Goal: Obtain resource: Obtain resource

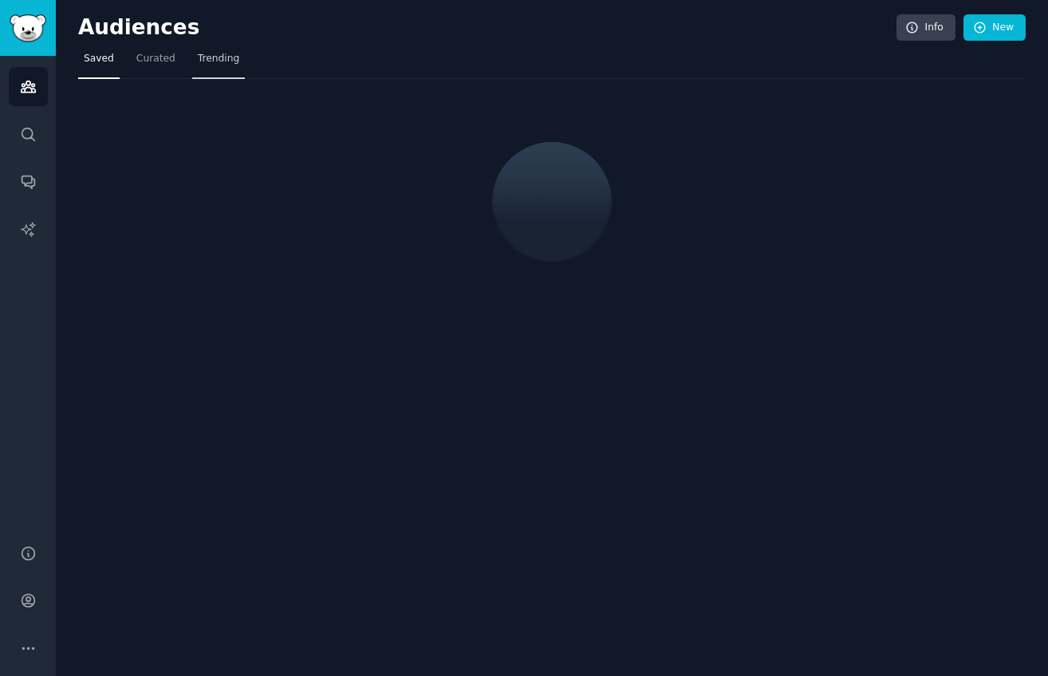
click at [223, 46] on link "Trending" at bounding box center [218, 62] width 53 height 33
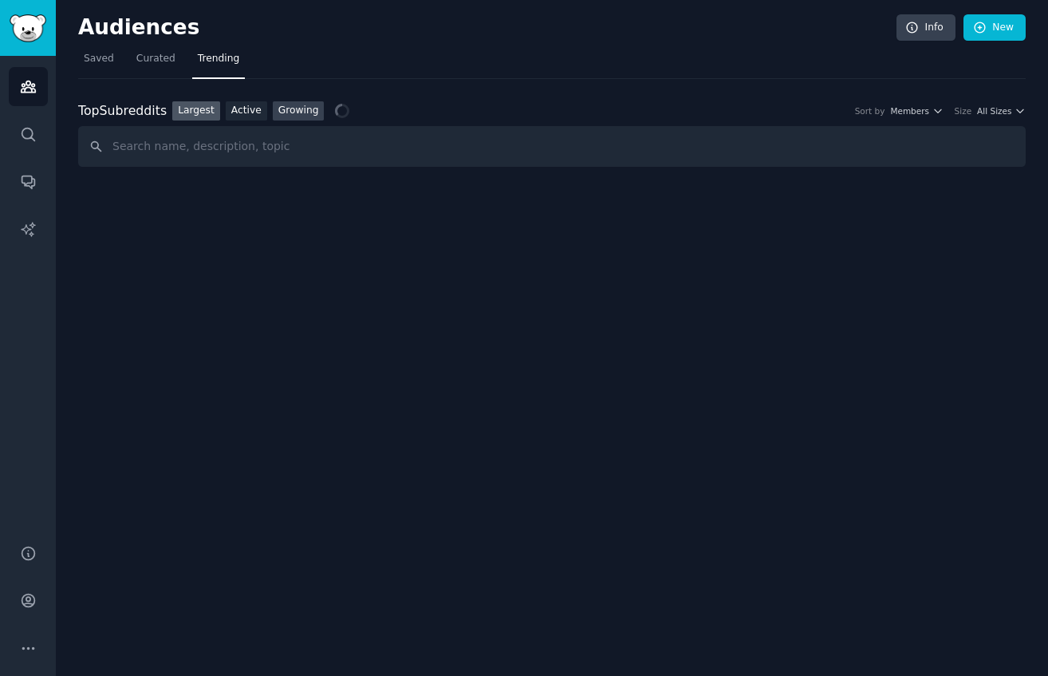
click at [309, 114] on link "Growing" at bounding box center [299, 111] width 52 height 20
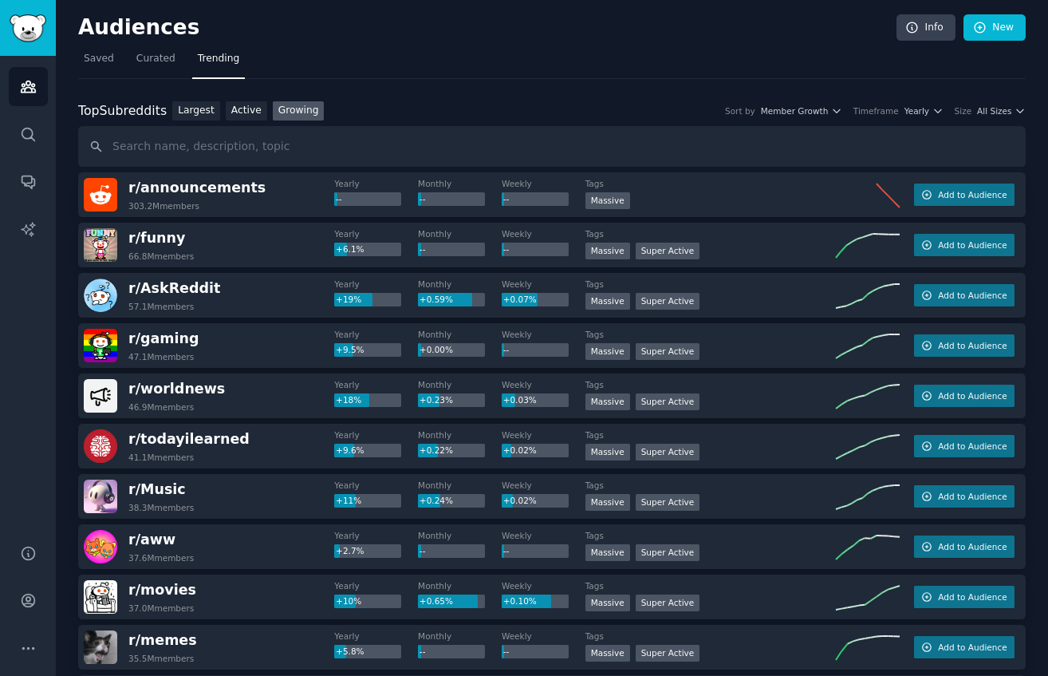
click at [914, 117] on div "Top Subreddits Top Subreddits Largest Active Growing Sort by Member Growth Time…" at bounding box center [552, 111] width 948 height 20
click at [914, 109] on span "Yearly" at bounding box center [917, 110] width 25 height 11
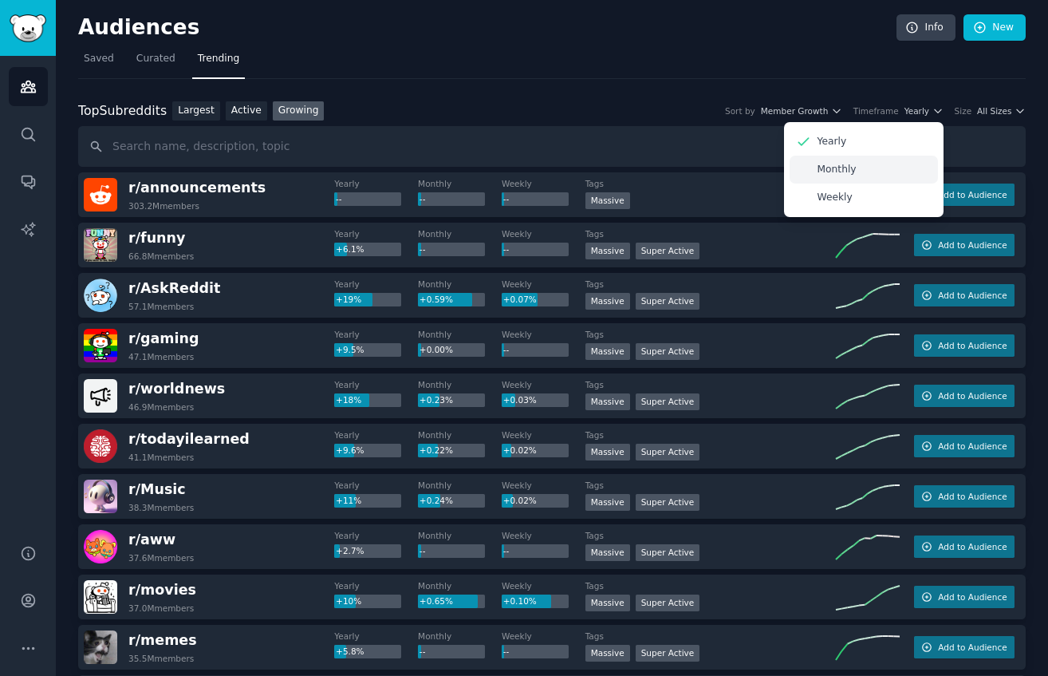
click at [859, 172] on div "Monthly" at bounding box center [864, 170] width 148 height 28
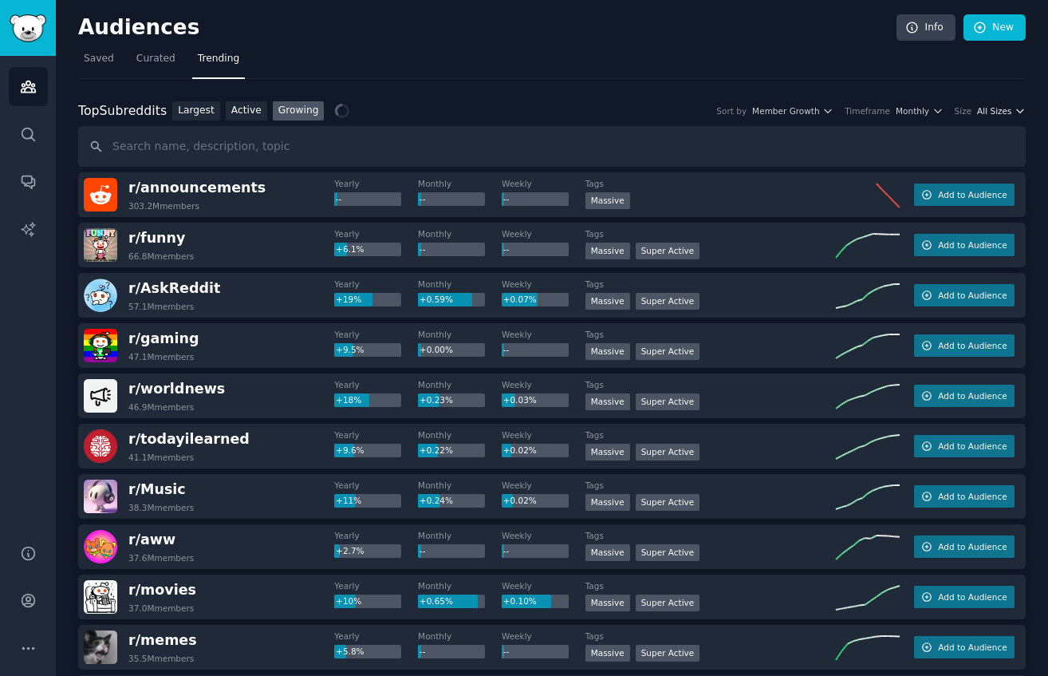
click at [992, 110] on span "All Sizes" at bounding box center [994, 110] width 34 height 11
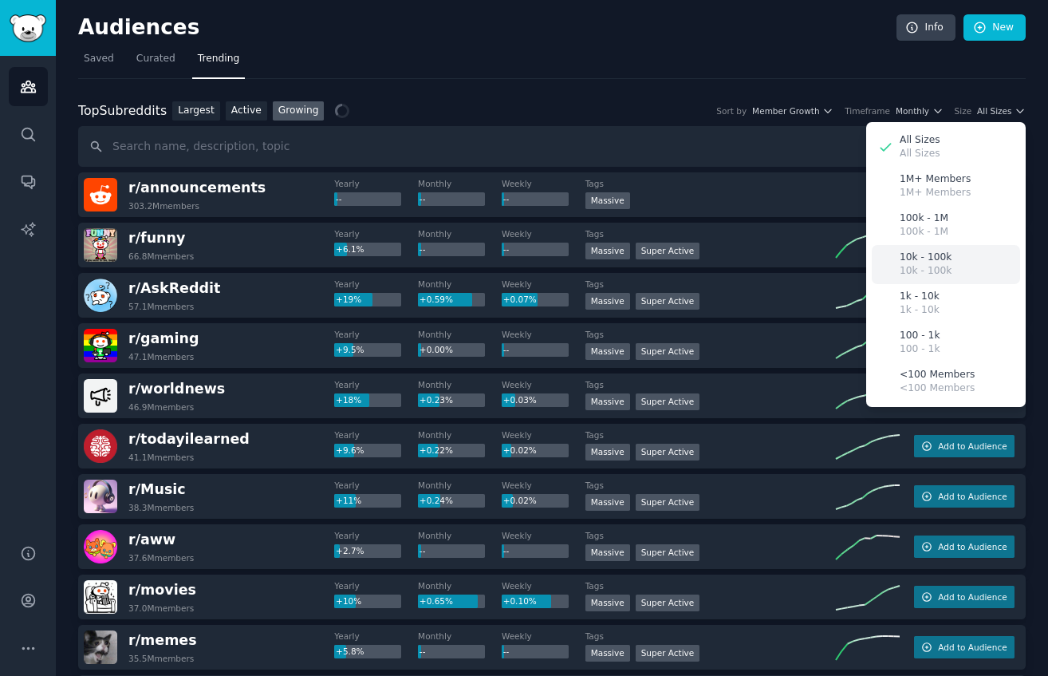
click at [931, 265] on p "10k - 100k" at bounding box center [926, 271] width 52 height 14
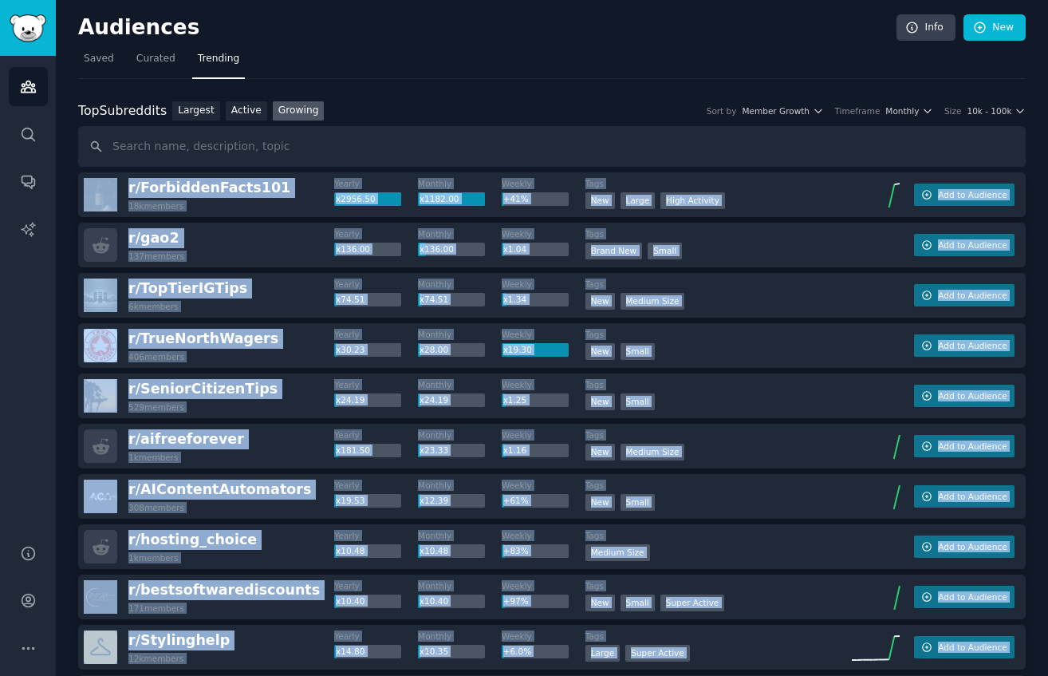
drag, startPoint x: 512, startPoint y: 594, endPoint x: 82, endPoint y: 174, distance: 600.9
copy div "r/ ForbiddenFacts101 18k members Yearly x2956.50 Monthly x1182.00 Weekly +41% T…"
click at [925, 109] on icon "button" at bounding box center [928, 110] width 6 height 3
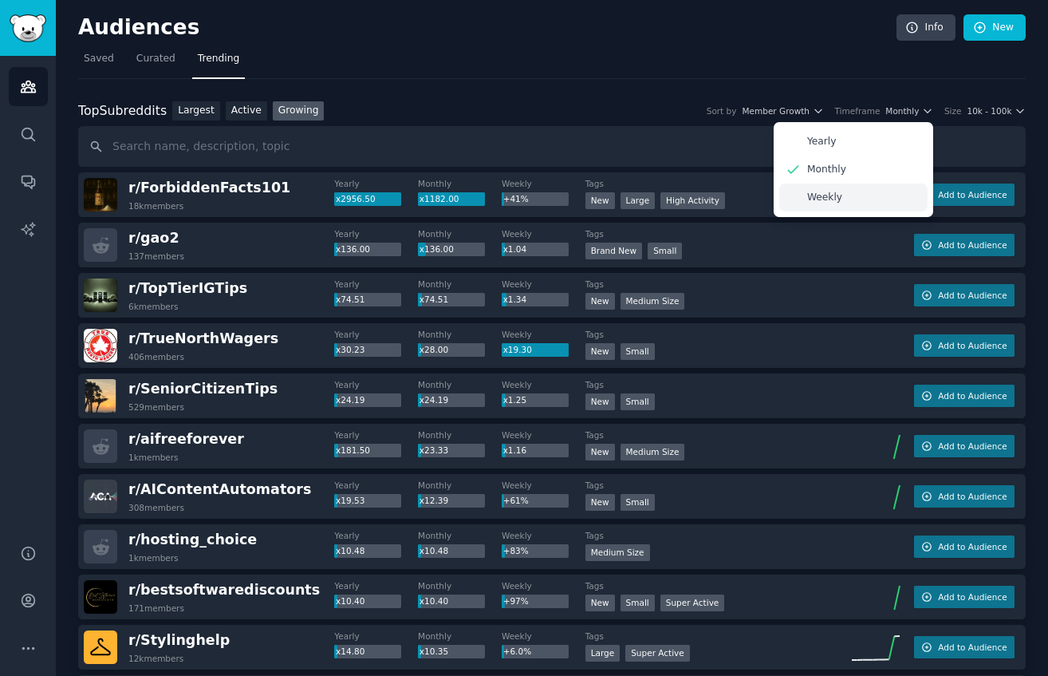
click at [875, 194] on div "Weekly" at bounding box center [854, 198] width 148 height 28
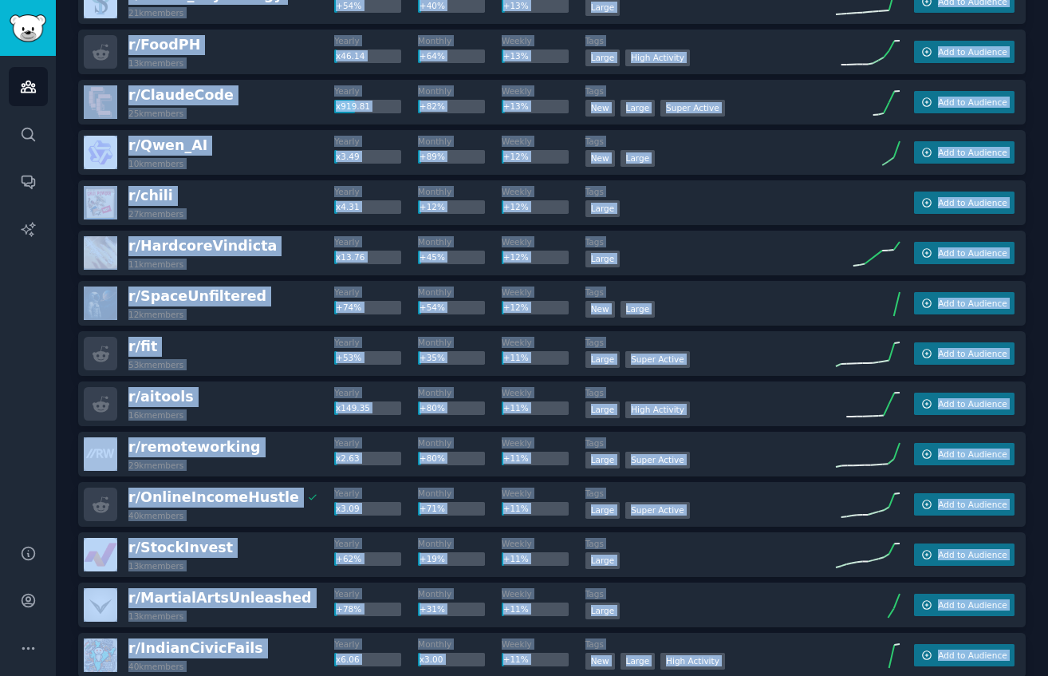
scroll to position [2113, 0]
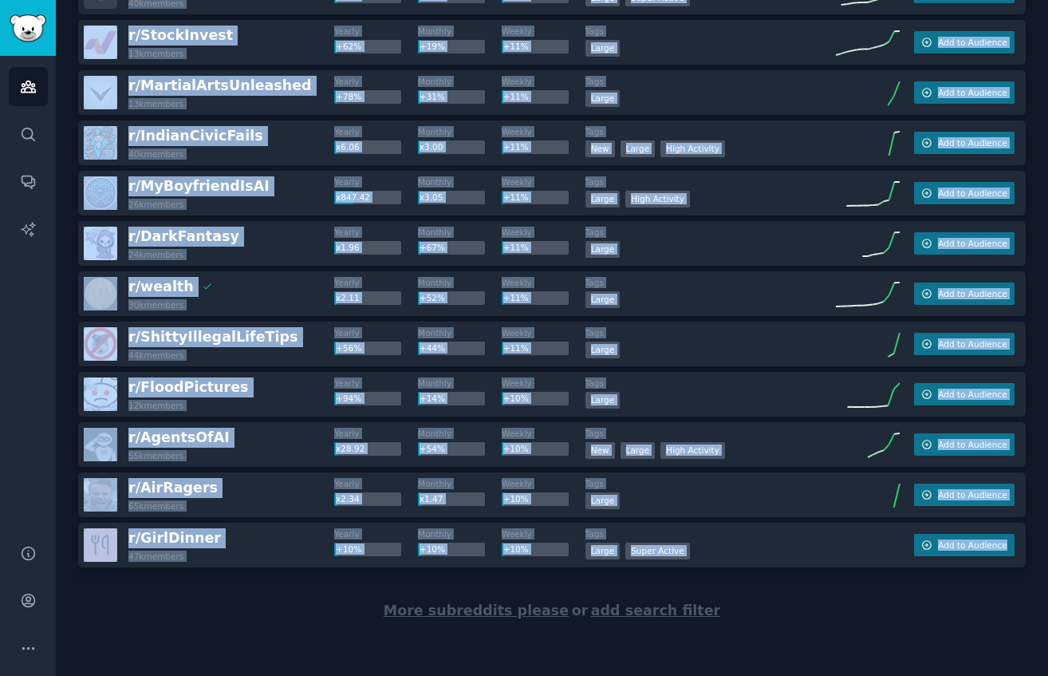
drag, startPoint x: 73, startPoint y: 179, endPoint x: 439, endPoint y: 578, distance: 541.5
copy div "r/ DressesPorn 12k members Yearly x3.71 Monthly x3.05 Weekly x2.93 Tags Large A…"
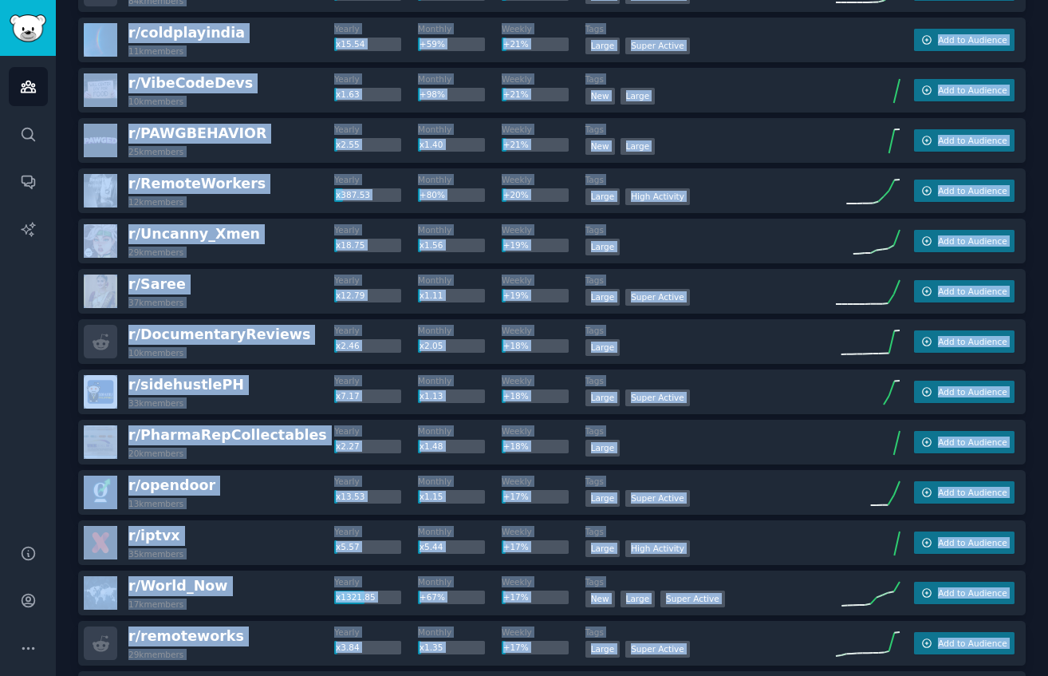
scroll to position [0, 0]
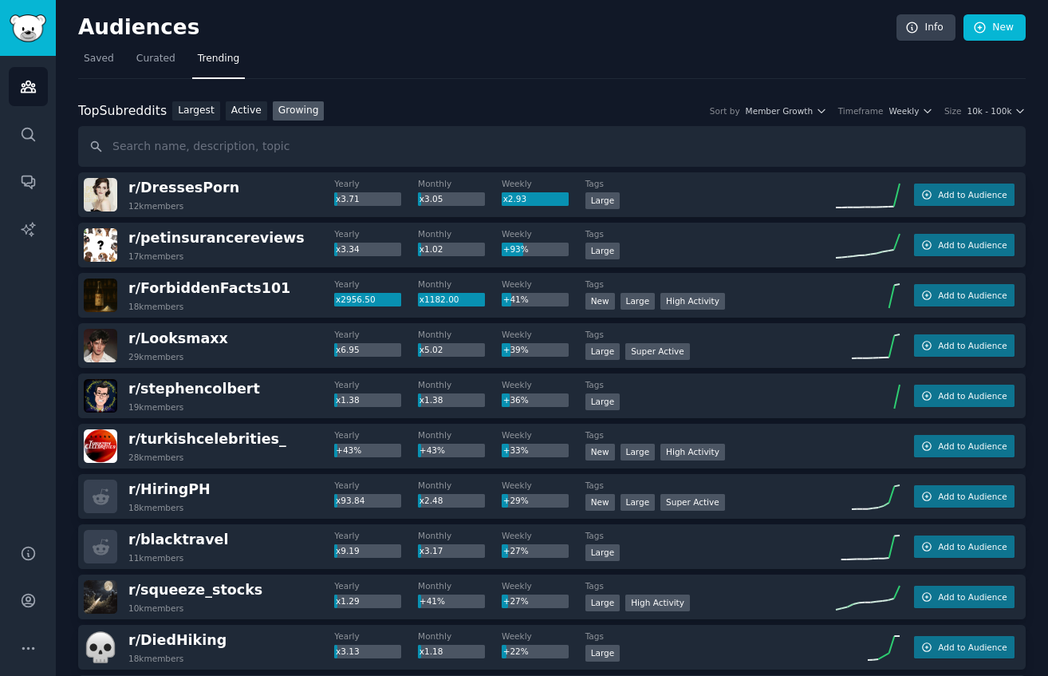
click at [241, 113] on link "Active" at bounding box center [246, 111] width 41 height 20
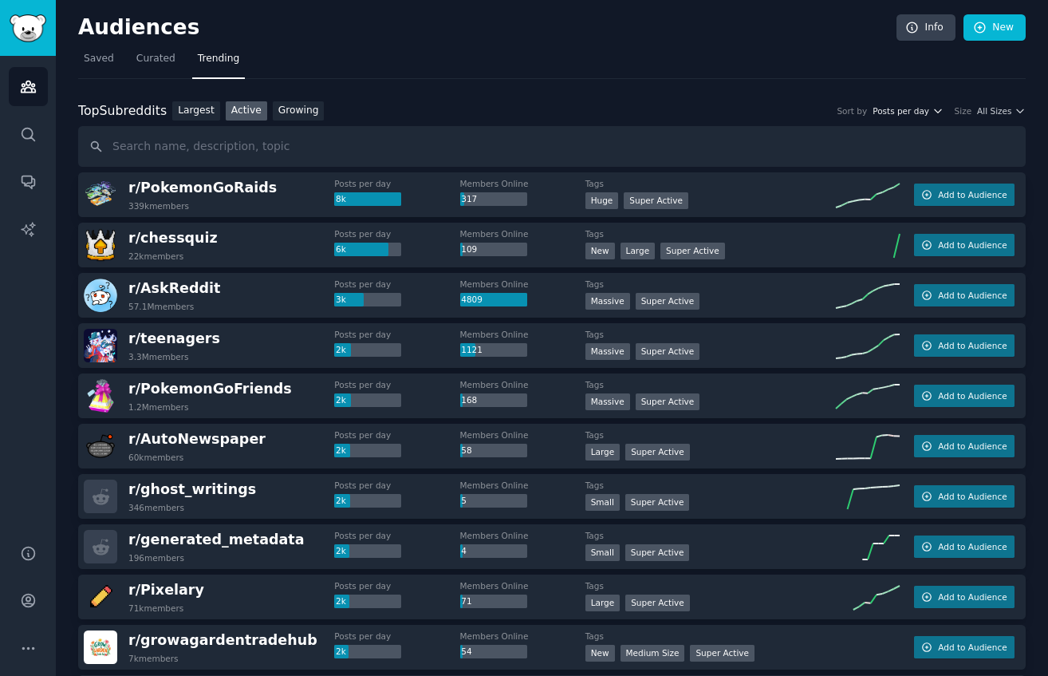
click at [910, 105] on span "Posts per day" at bounding box center [901, 110] width 57 height 11
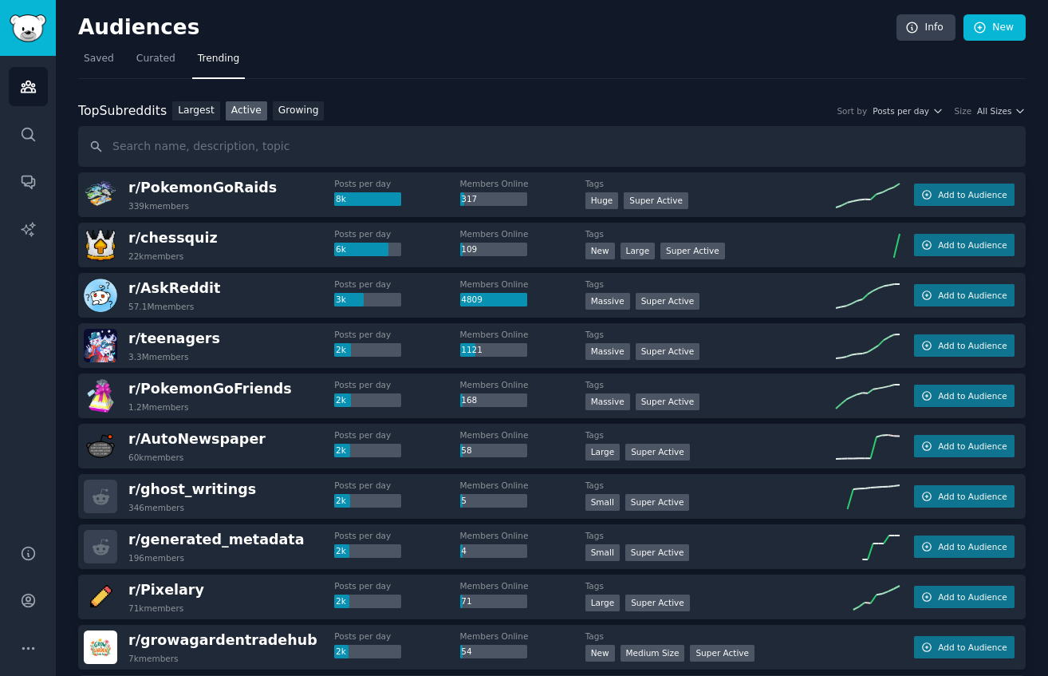
click at [989, 101] on div "Top Subreddits Top Subreddits Largest Active Growing Sort by Posts per day Size…" at bounding box center [552, 111] width 948 height 20
click at [994, 110] on span "All Sizes" at bounding box center [994, 110] width 34 height 11
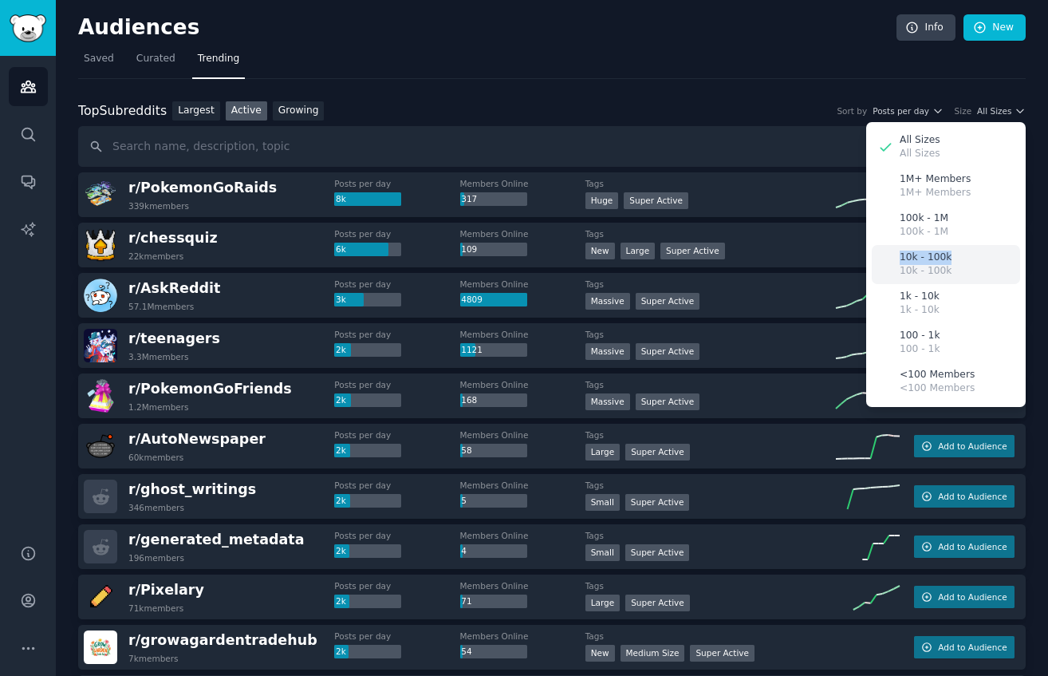
drag, startPoint x: 949, startPoint y: 228, endPoint x: 950, endPoint y: 255, distance: 26.4
click at [950, 255] on div "All Sizes All Sizes 1M+ Members 1M+ Members 100k - 1M 100k - 1M 10k - 100k 10k …" at bounding box center [946, 264] width 160 height 285
click at [950, 255] on div "10k - 100k 10k - 100k" at bounding box center [946, 264] width 148 height 39
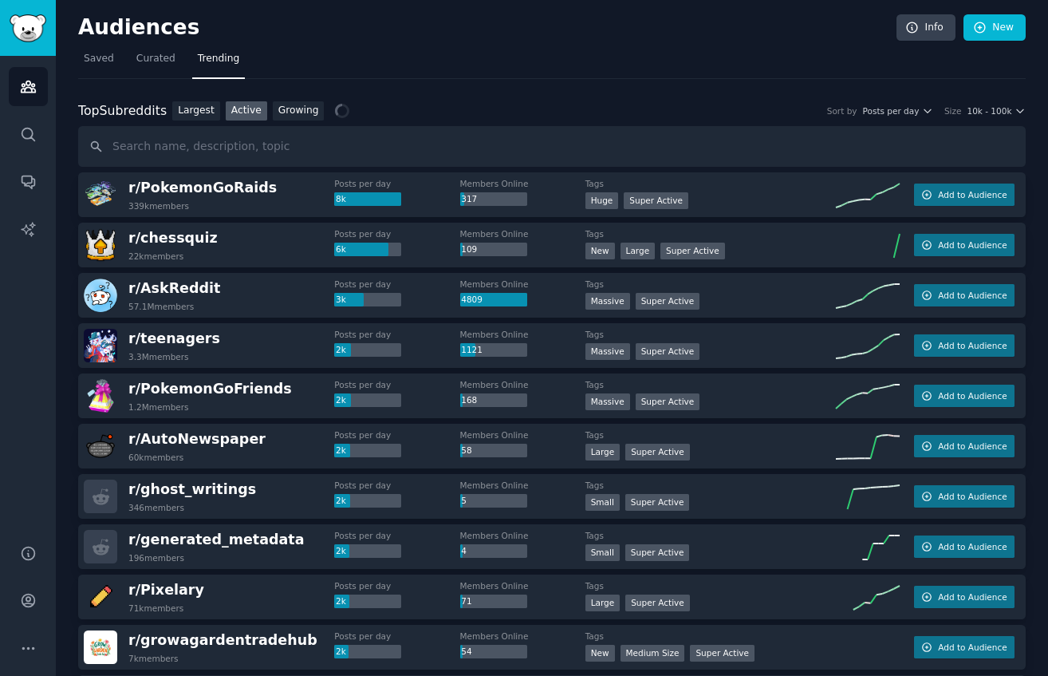
click at [747, 65] on nav "Saved Curated Trending" at bounding box center [552, 62] width 948 height 33
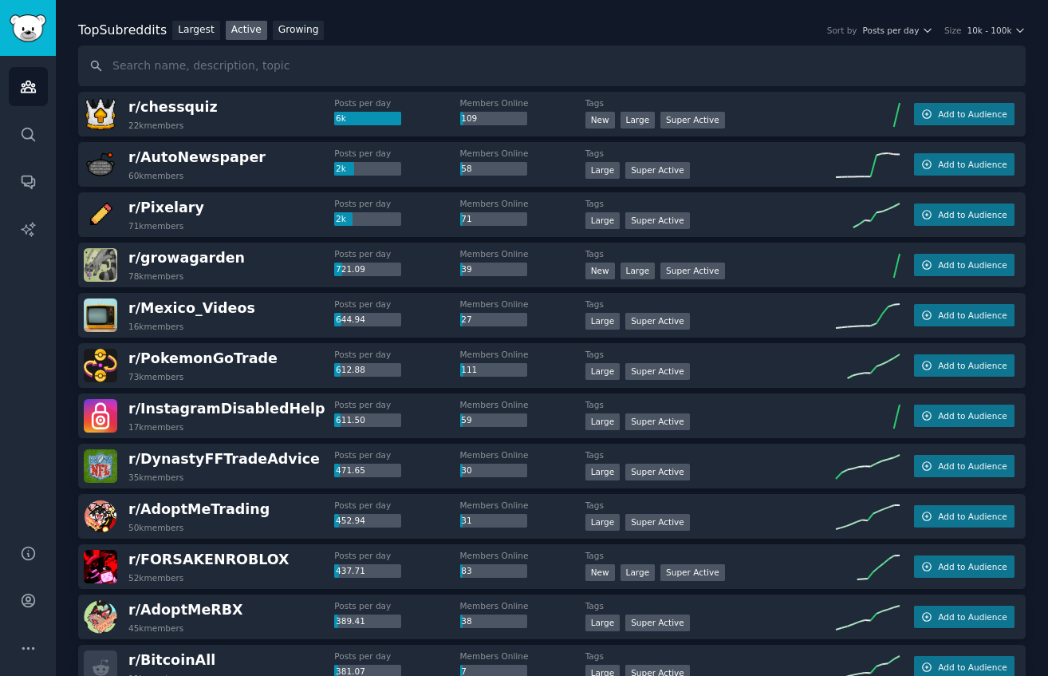
scroll to position [54, 0]
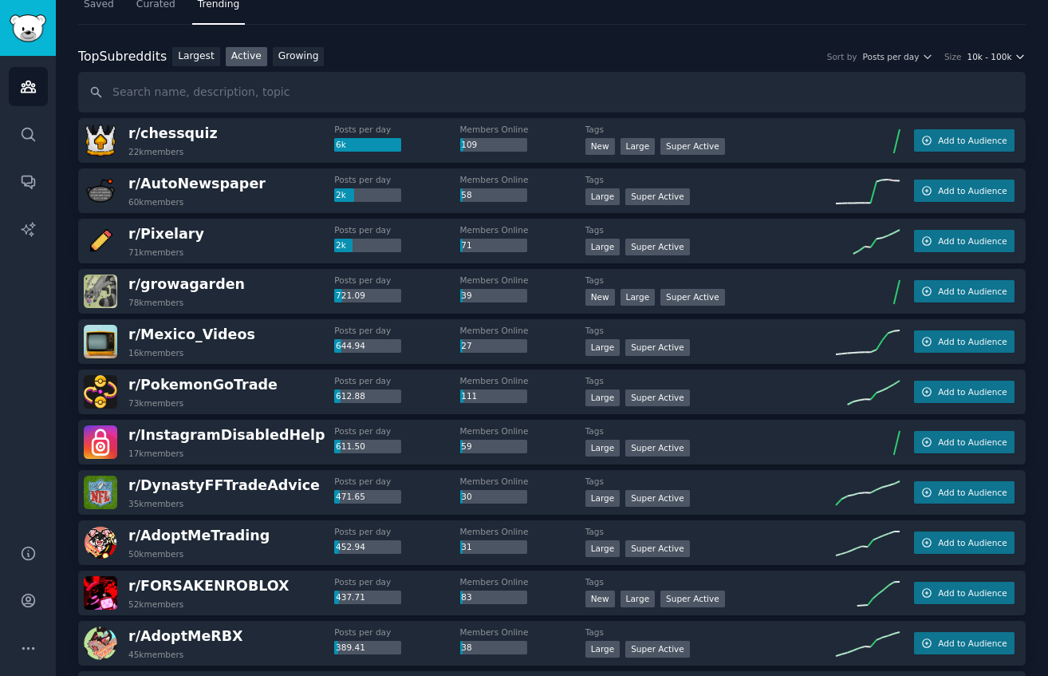
click at [989, 57] on span "10k - 100k" at bounding box center [989, 56] width 45 height 11
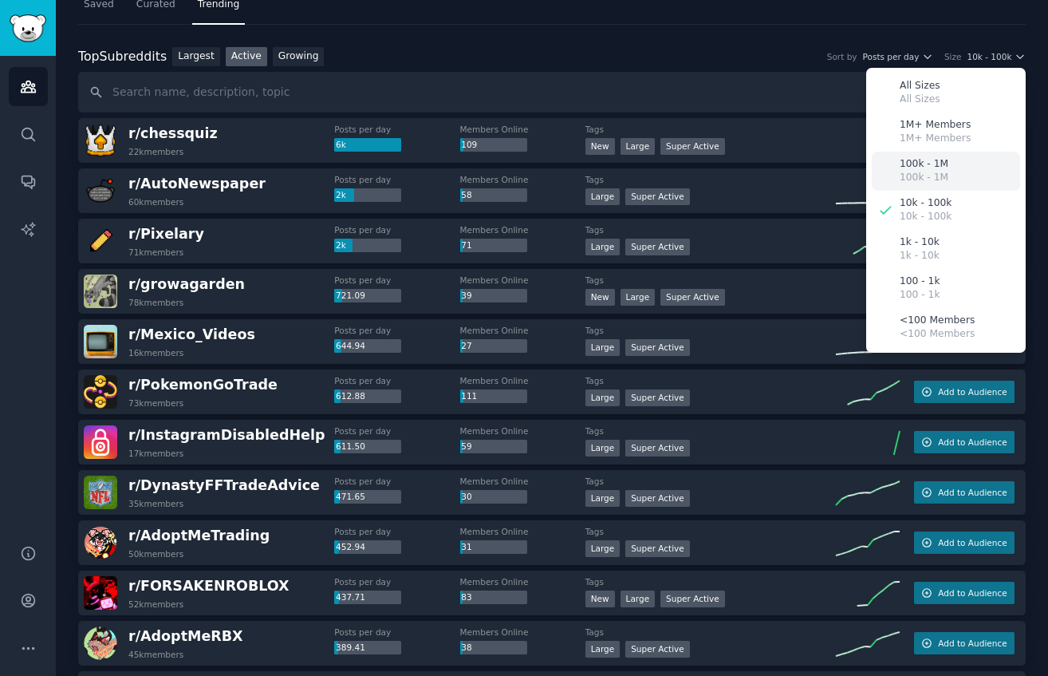
click at [957, 167] on div "100k - 1M 100k - 1M" at bounding box center [946, 171] width 148 height 39
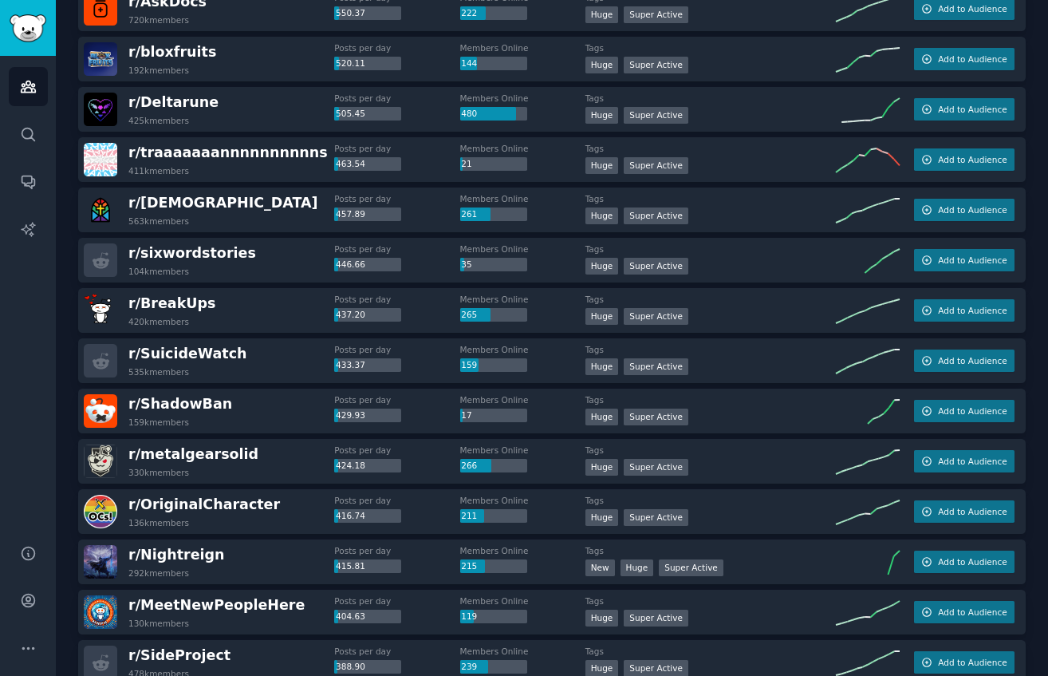
scroll to position [0, 0]
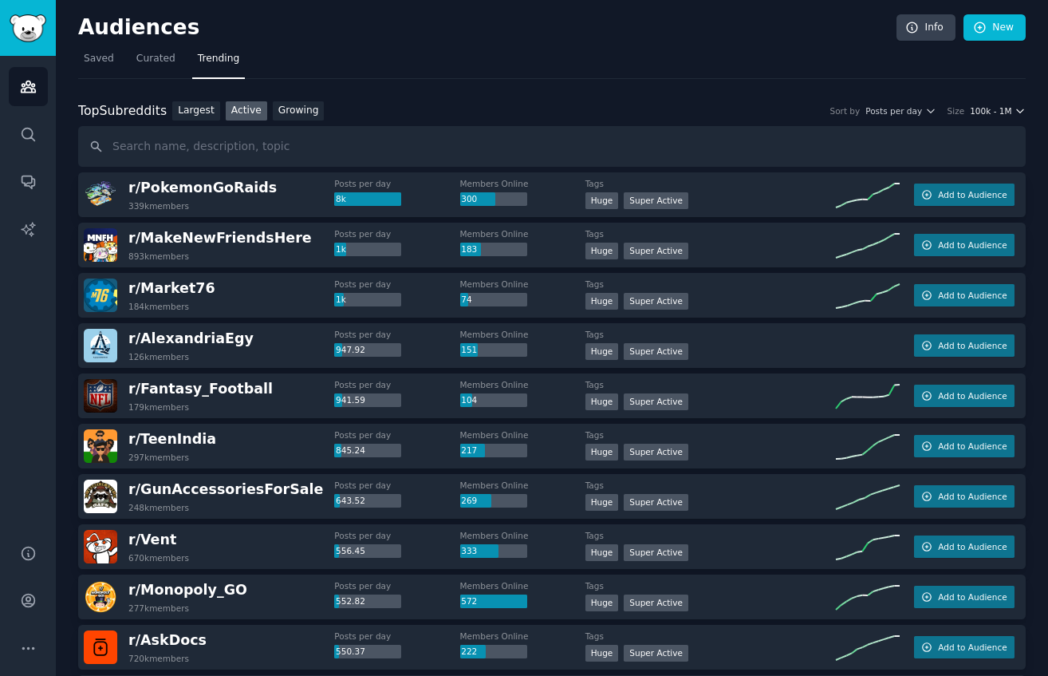
click at [989, 113] on span "100k - 1M" at bounding box center [990, 110] width 41 height 11
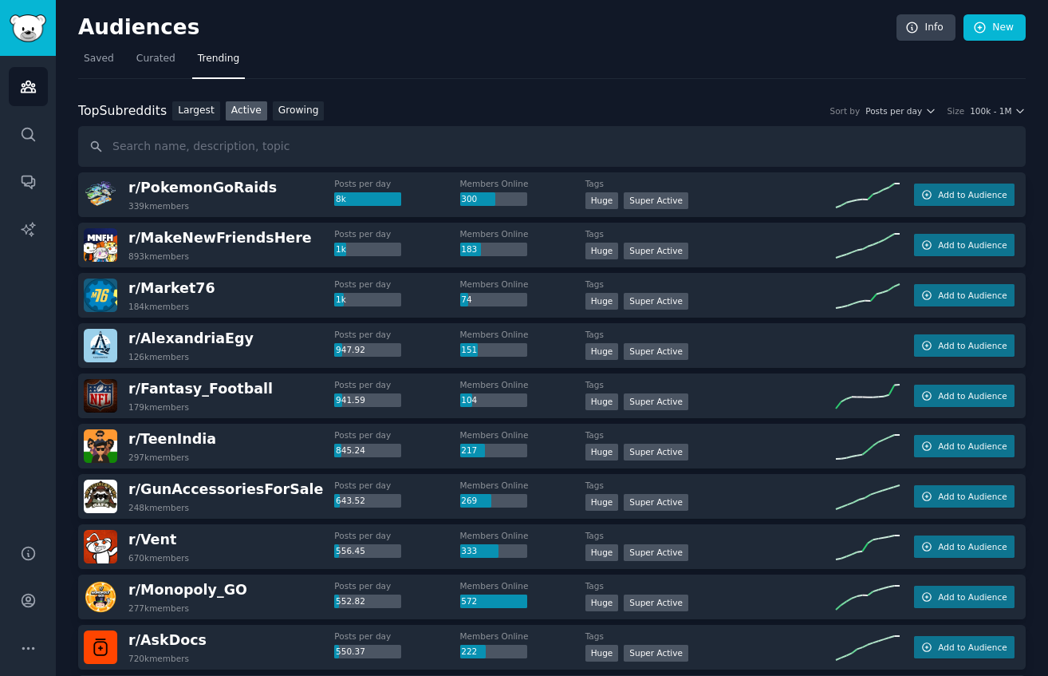
click at [182, 121] on div "Top Subreddits Top Subreddits Largest Active Growing Sort by Posts per day Size…" at bounding box center [552, 134] width 948 height 66
click at [191, 109] on link "Largest" at bounding box center [196, 111] width 48 height 20
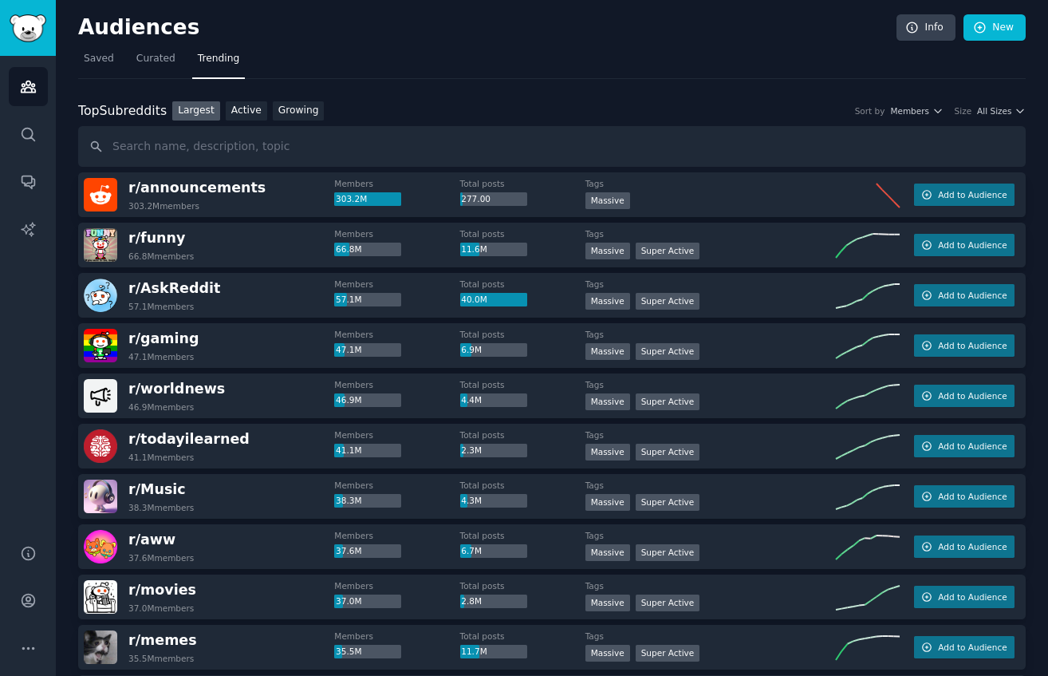
click at [927, 119] on div "Top Subreddits Top Subreddits Largest Active Growing Sort by Members Size All S…" at bounding box center [552, 111] width 948 height 20
click at [93, 62] on span "Saved" at bounding box center [99, 59] width 30 height 14
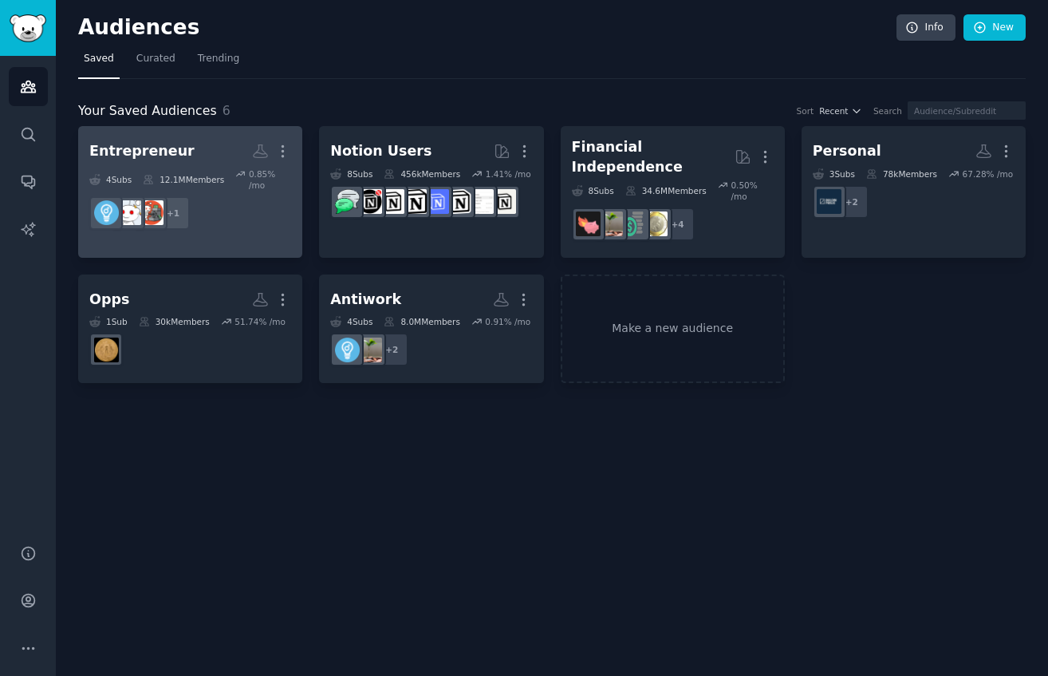
click at [245, 216] on dd "+ 1" at bounding box center [190, 213] width 202 height 45
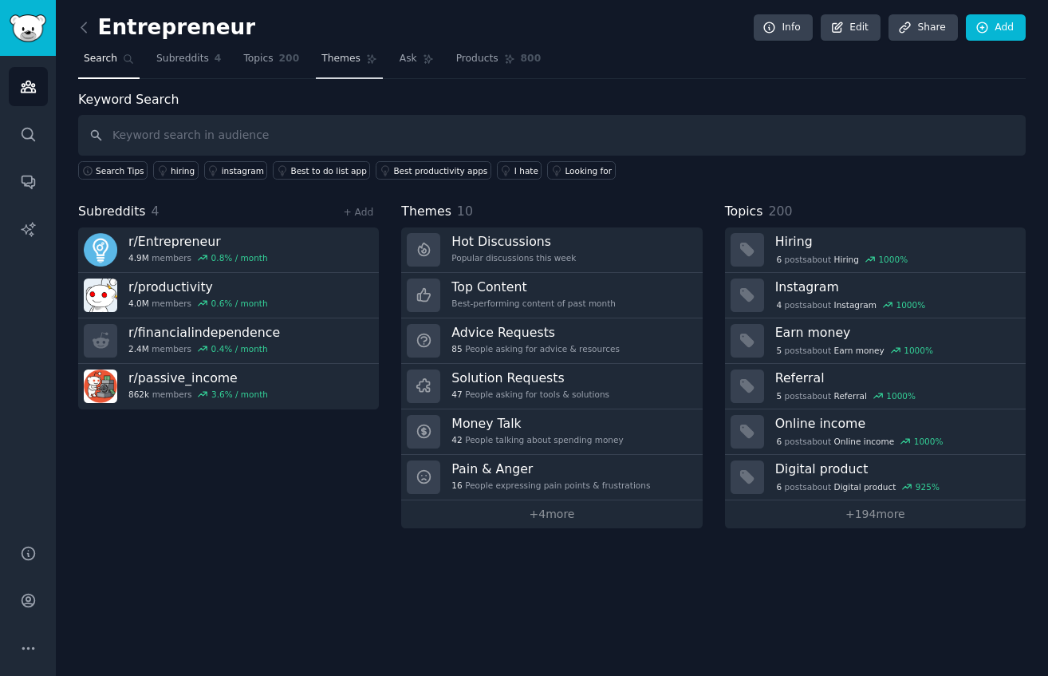
click at [340, 63] on span "Themes" at bounding box center [341, 59] width 39 height 14
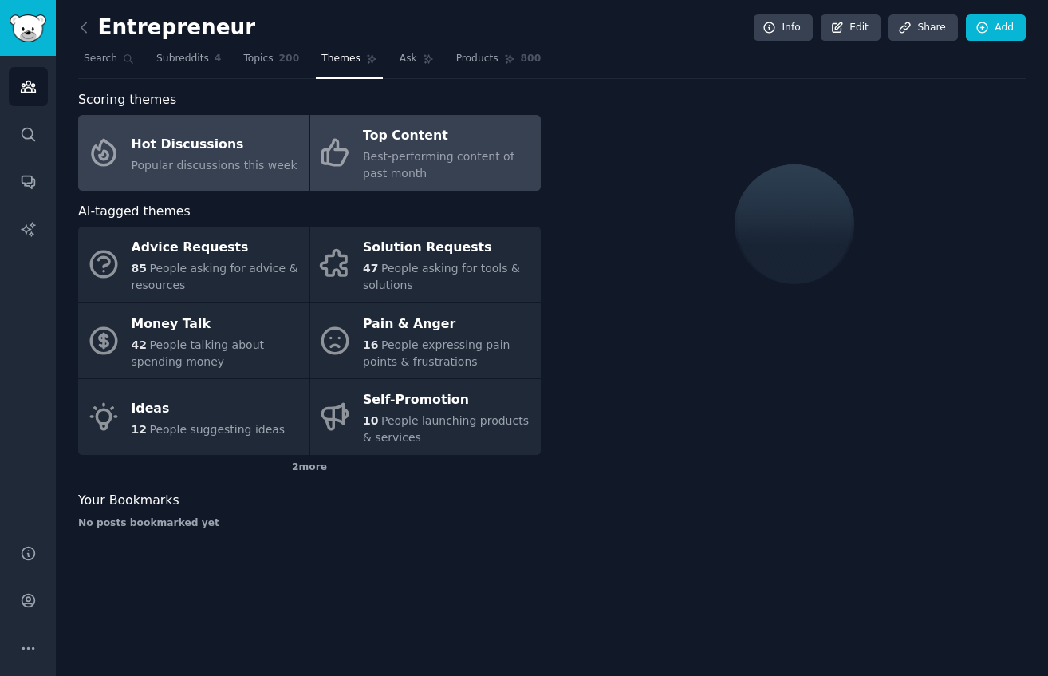
click at [424, 160] on span "Best-performing content of past month" at bounding box center [439, 165] width 152 height 30
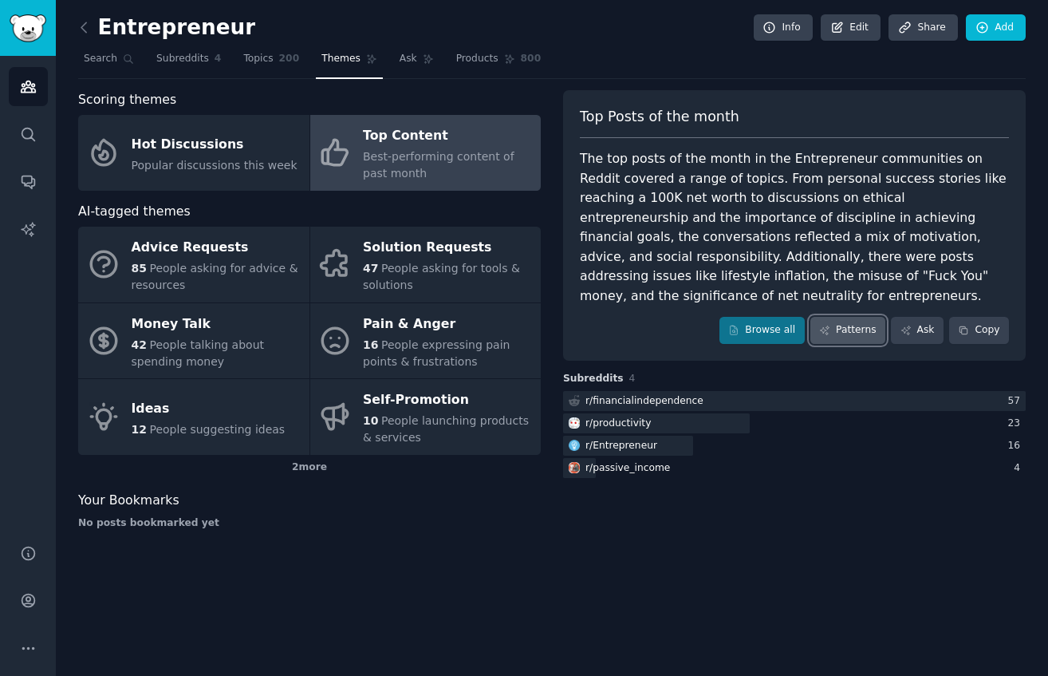
click at [862, 318] on link "Patterns" at bounding box center [848, 330] width 75 height 27
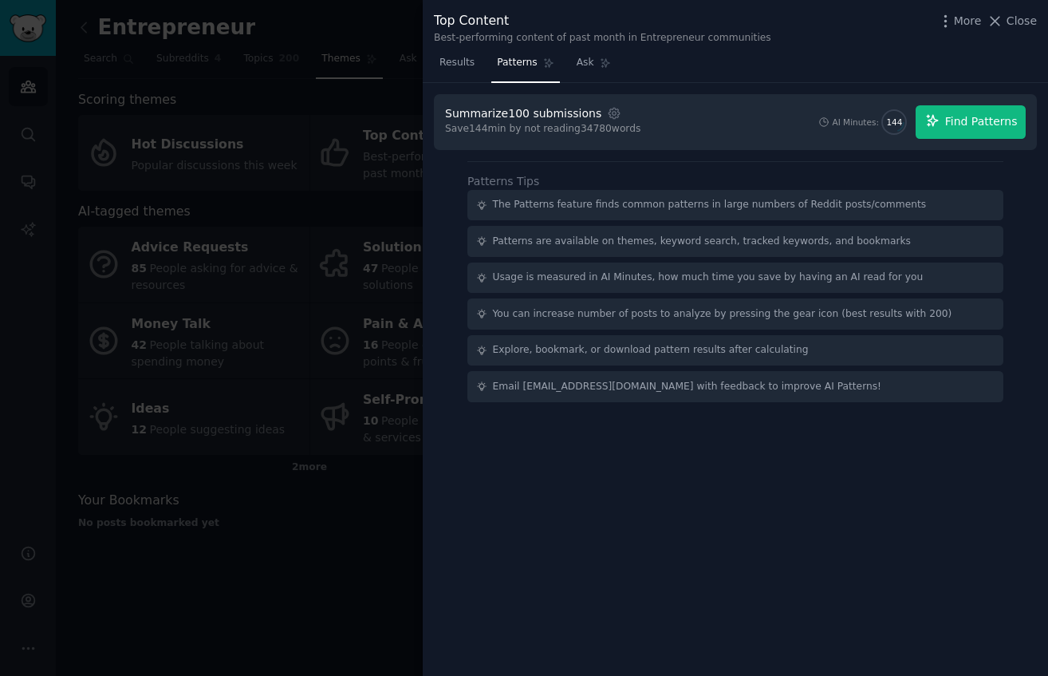
drag, startPoint x: 1008, startPoint y: 19, endPoint x: 957, endPoint y: 105, distance: 99.8
click at [958, 105] on div "Top Content Best-performing content of past month in Entrepreneur communities M…" at bounding box center [736, 338] width 626 height 676
click at [952, 130] on button "Find Patterns" at bounding box center [971, 122] width 110 height 34
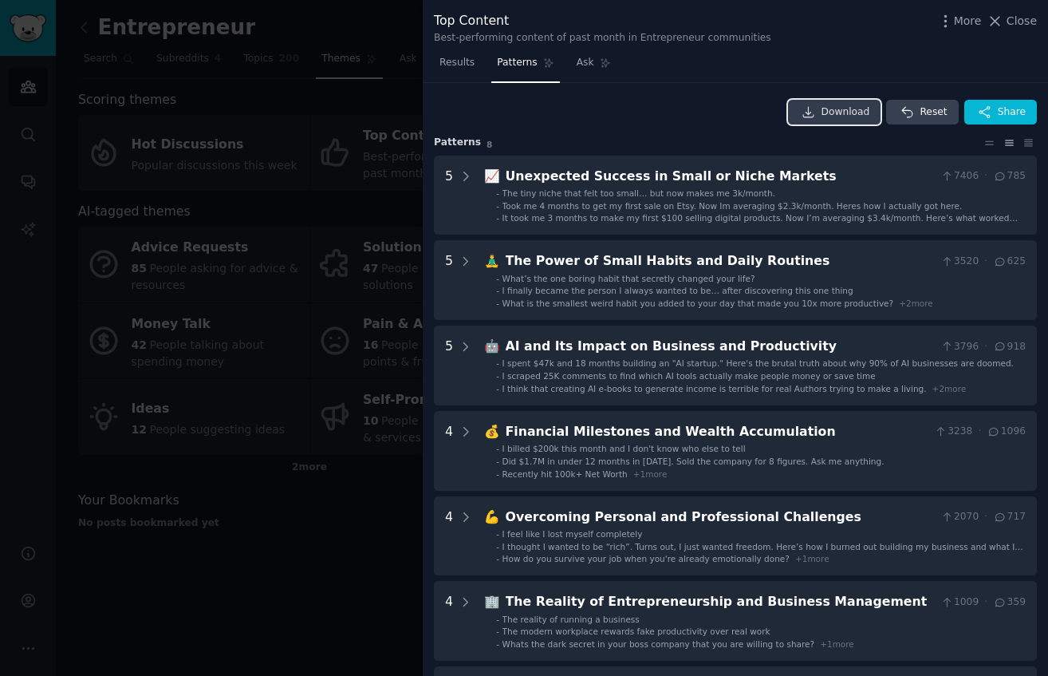
click at [827, 106] on span "Download" at bounding box center [846, 112] width 49 height 14
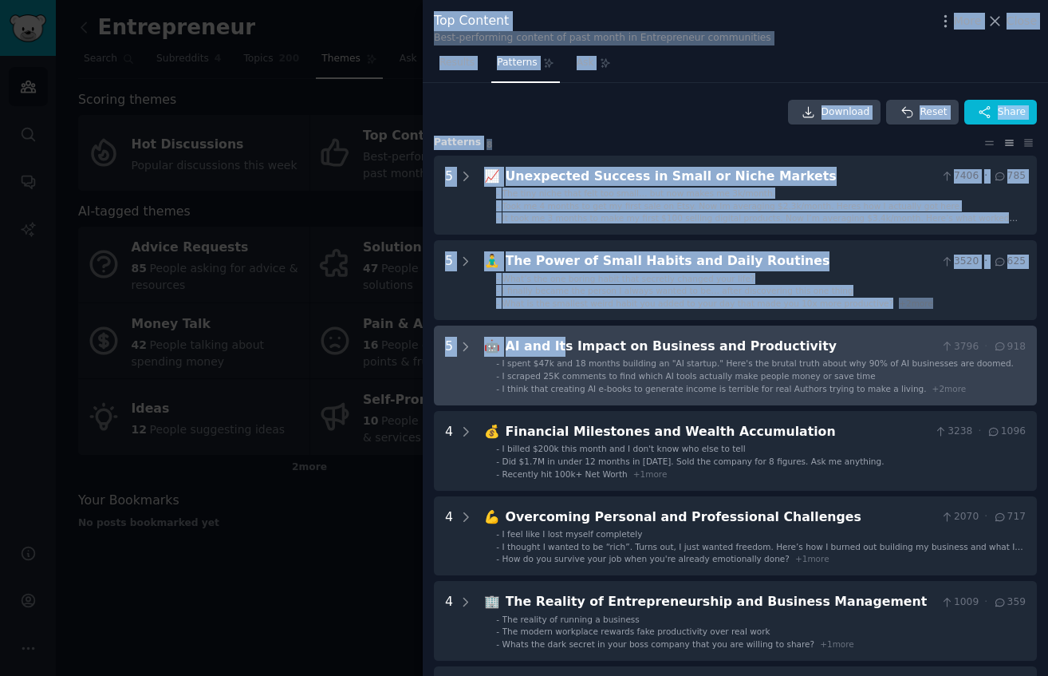
drag, startPoint x: 357, startPoint y: 335, endPoint x: 555, endPoint y: 341, distance: 198.0
click at [555, 338] on div "Top Content Best-performing content of past month in Entrepreneur communities M…" at bounding box center [524, 338] width 1048 height 676
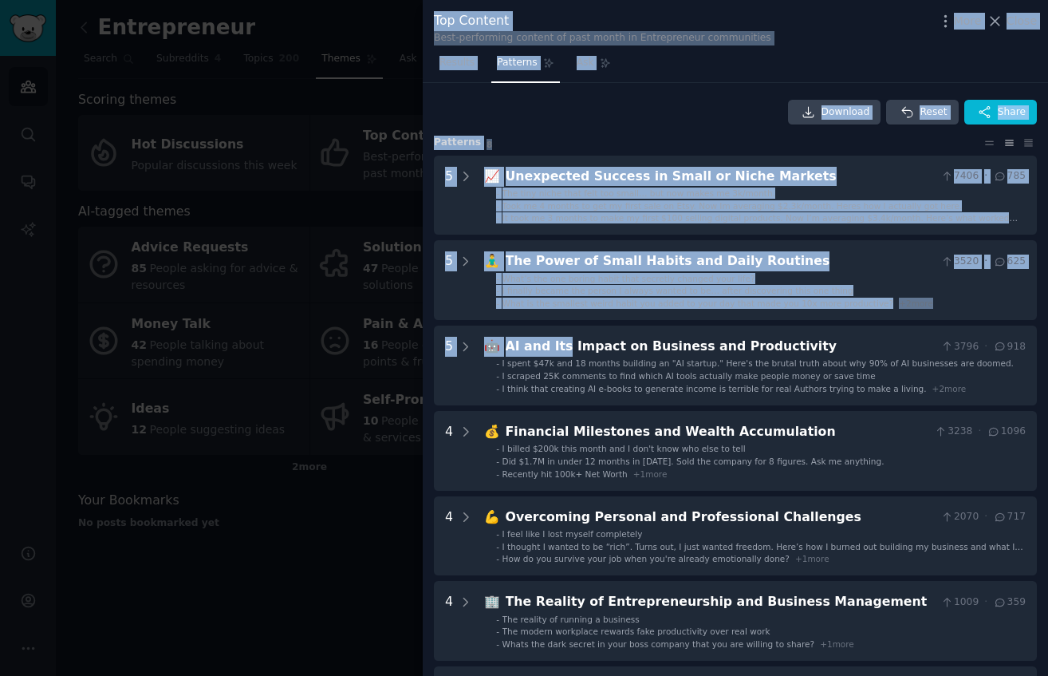
click at [673, 109] on div "Download Reset Share" at bounding box center [735, 113] width 603 height 26
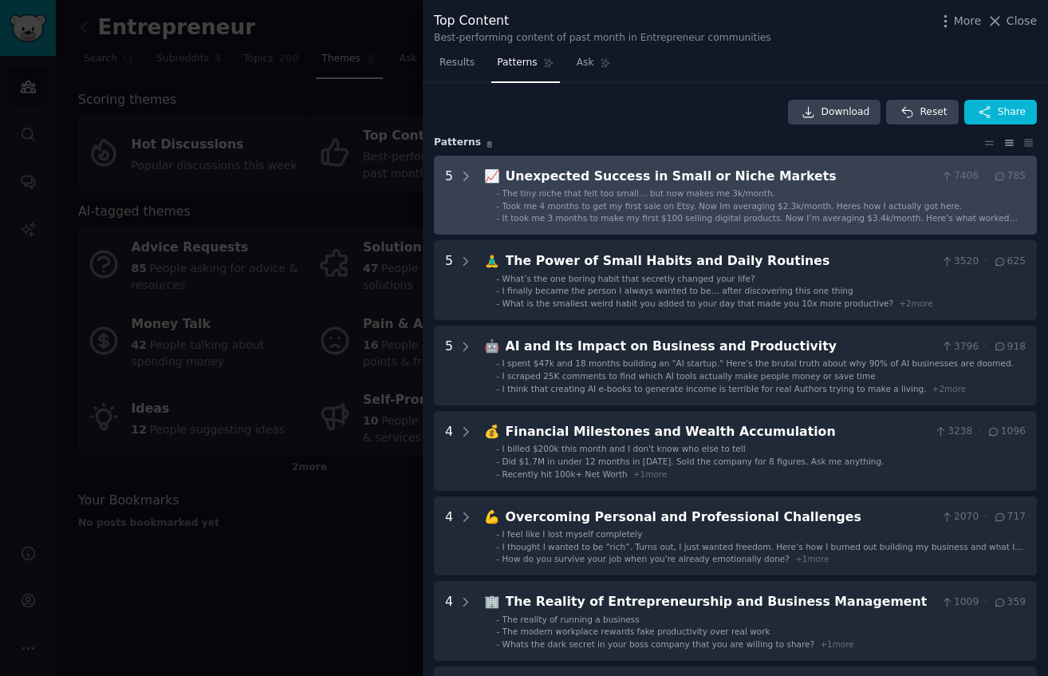
click at [701, 197] on span "The tiny niche that felt too small… but now makes me 3k/month." at bounding box center [639, 193] width 273 height 10
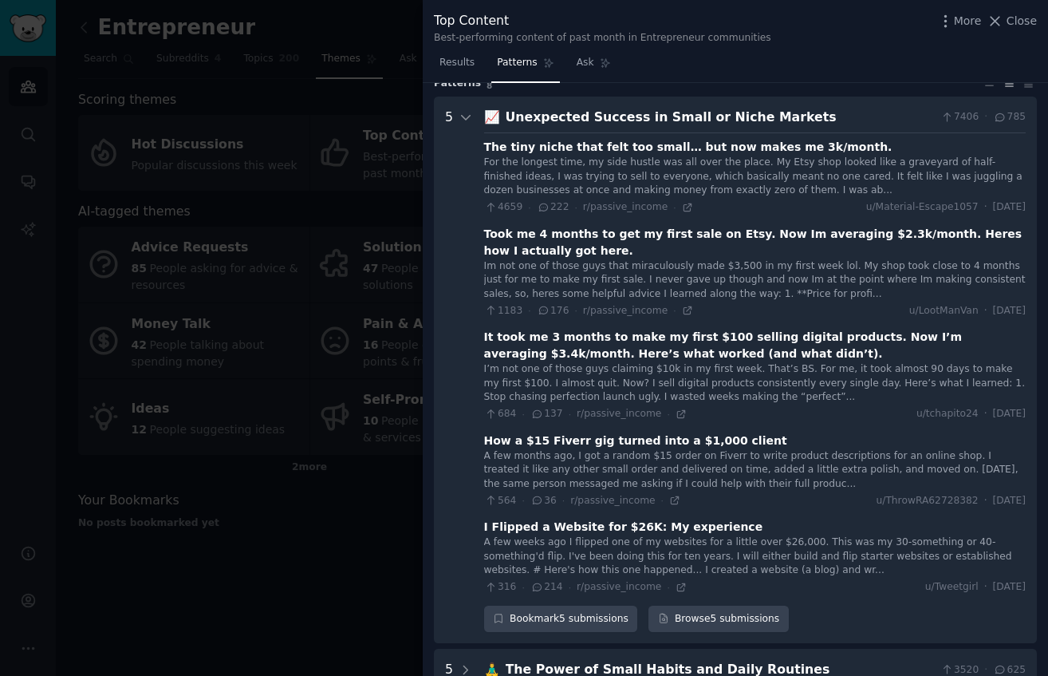
scroll to position [73, 0]
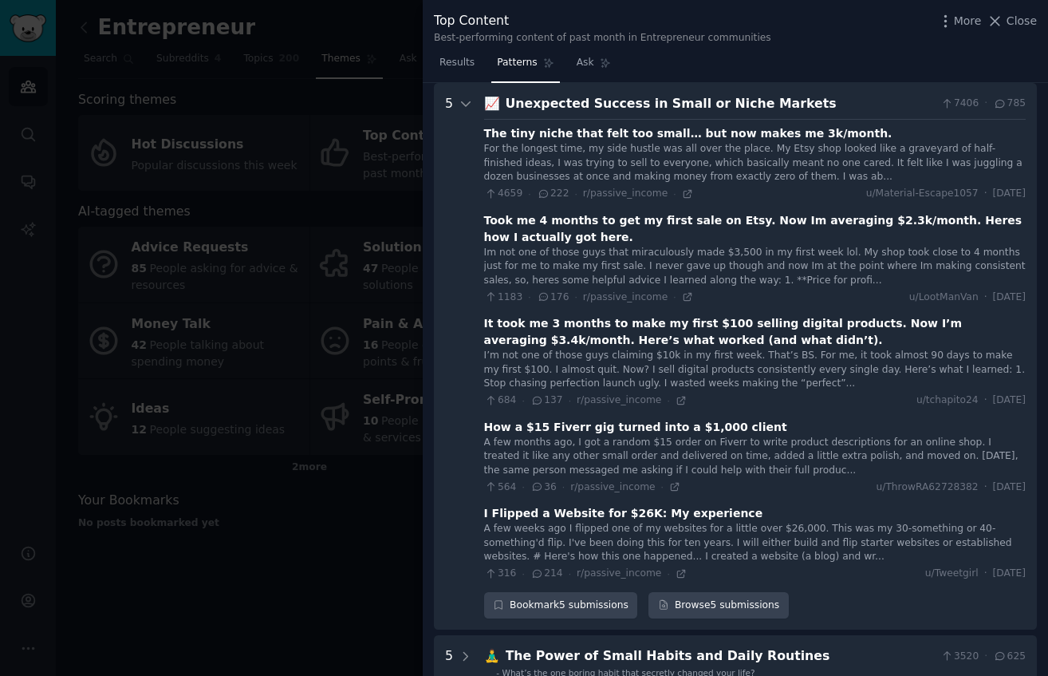
click at [676, 103] on div "Unexpected Success in Small or Niche Markets" at bounding box center [720, 104] width 429 height 20
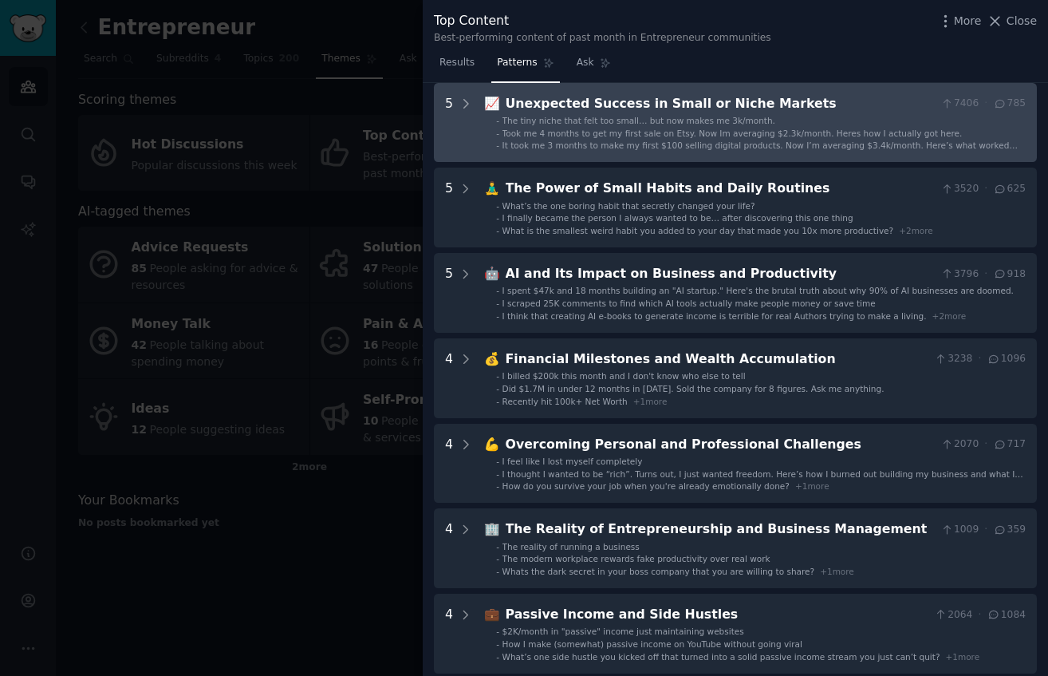
click at [649, 137] on span "Took me 4 months to get my first sale on Etsy. Now Im averaging $2.3k/month. He…" at bounding box center [733, 133] width 460 height 10
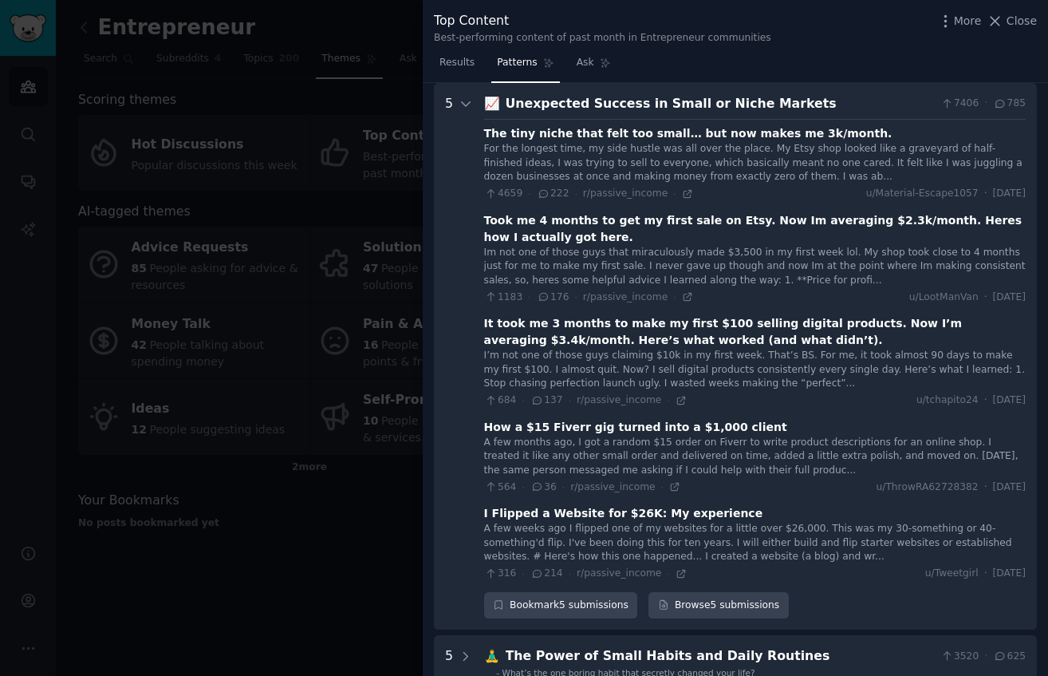
click at [576, 224] on div "Took me 4 months to get my first sale on Etsy. Now Im averaging $2.3k/month. He…" at bounding box center [755, 229] width 542 height 34
click at [684, 300] on icon at bounding box center [687, 297] width 7 height 7
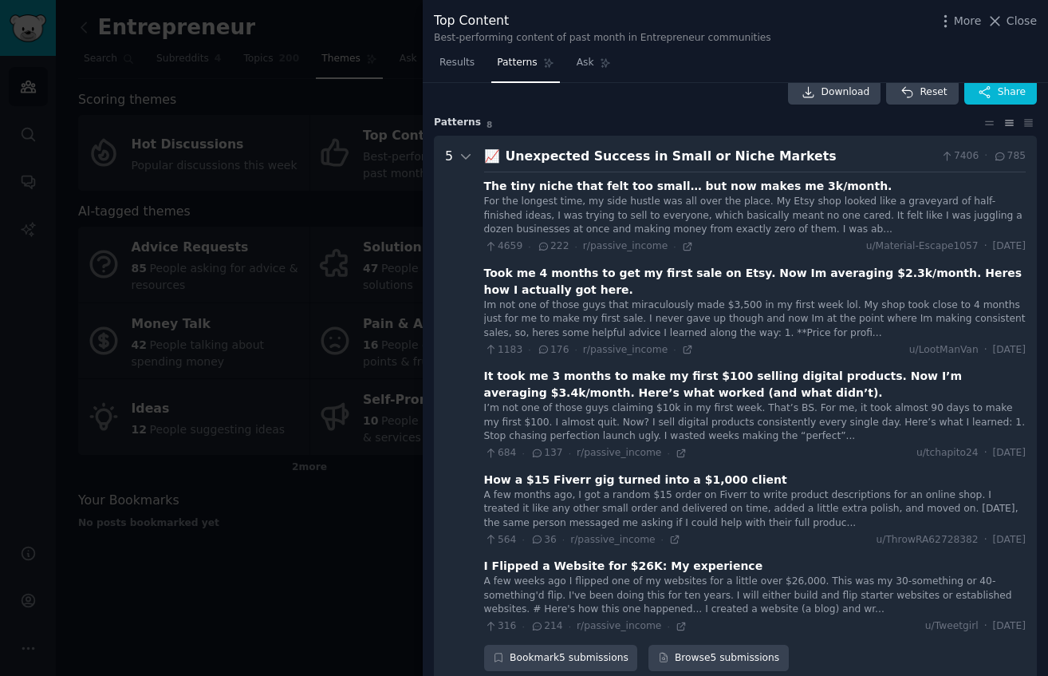
scroll to position [0, 0]
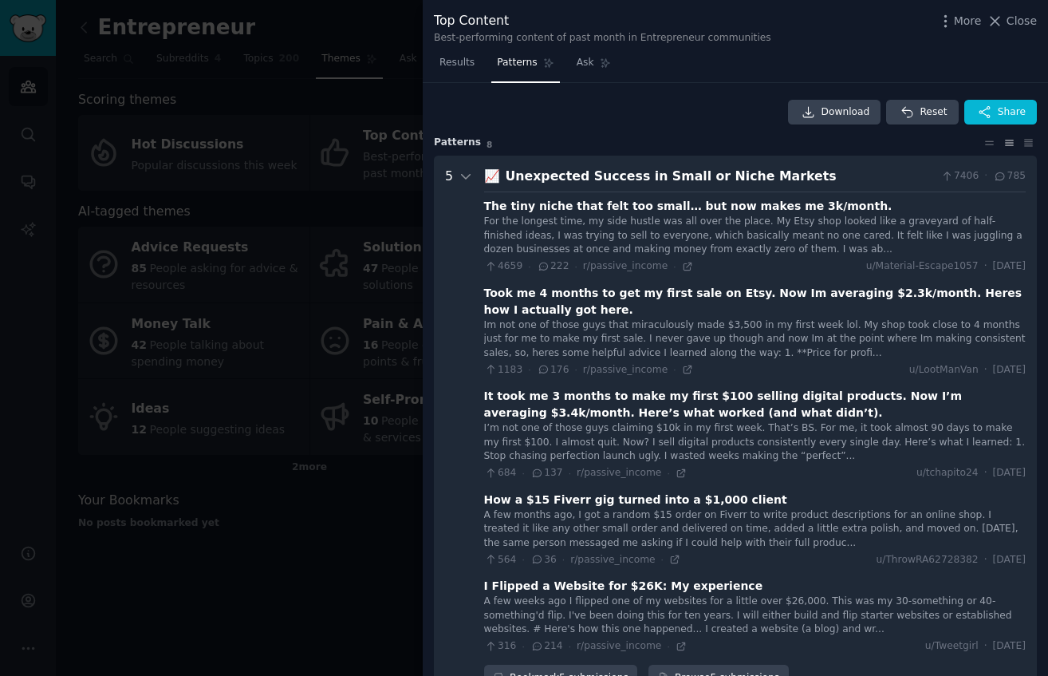
click at [591, 169] on div "Unexpected Success in Small or Niche Markets" at bounding box center [720, 177] width 429 height 20
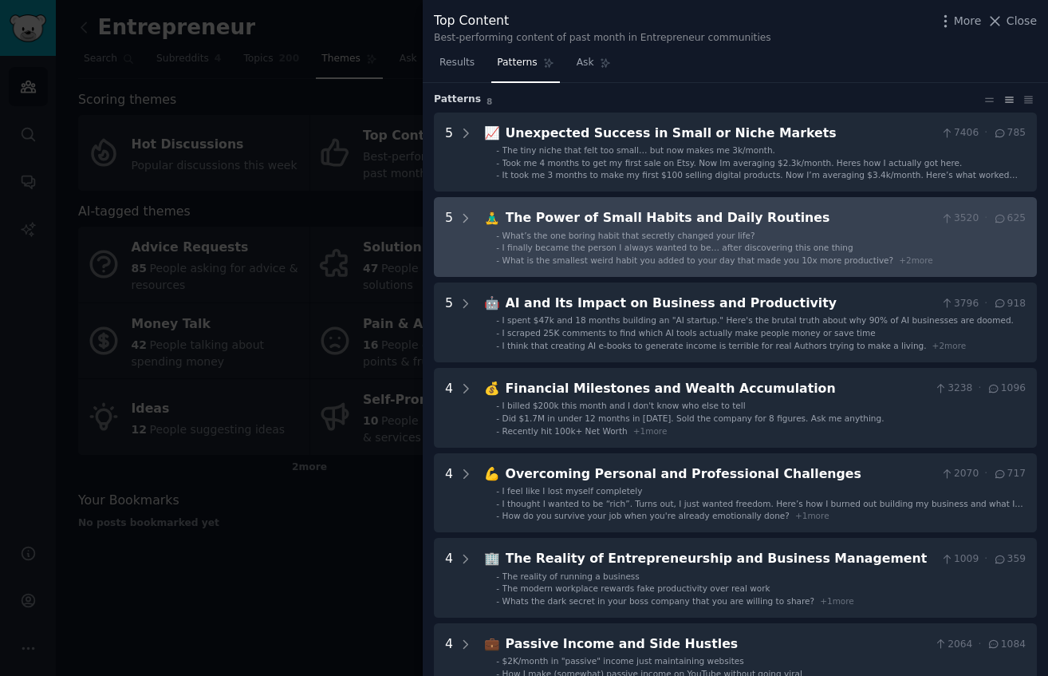
scroll to position [45, 0]
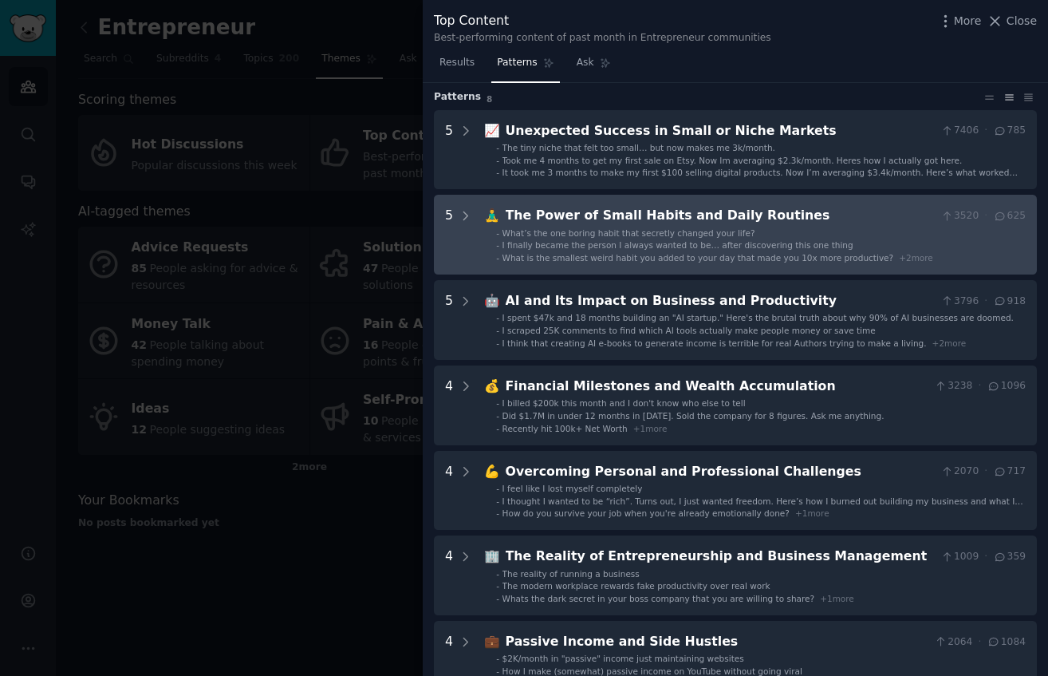
click at [618, 207] on div "The Power of Small Habits and Daily Routines" at bounding box center [720, 216] width 429 height 20
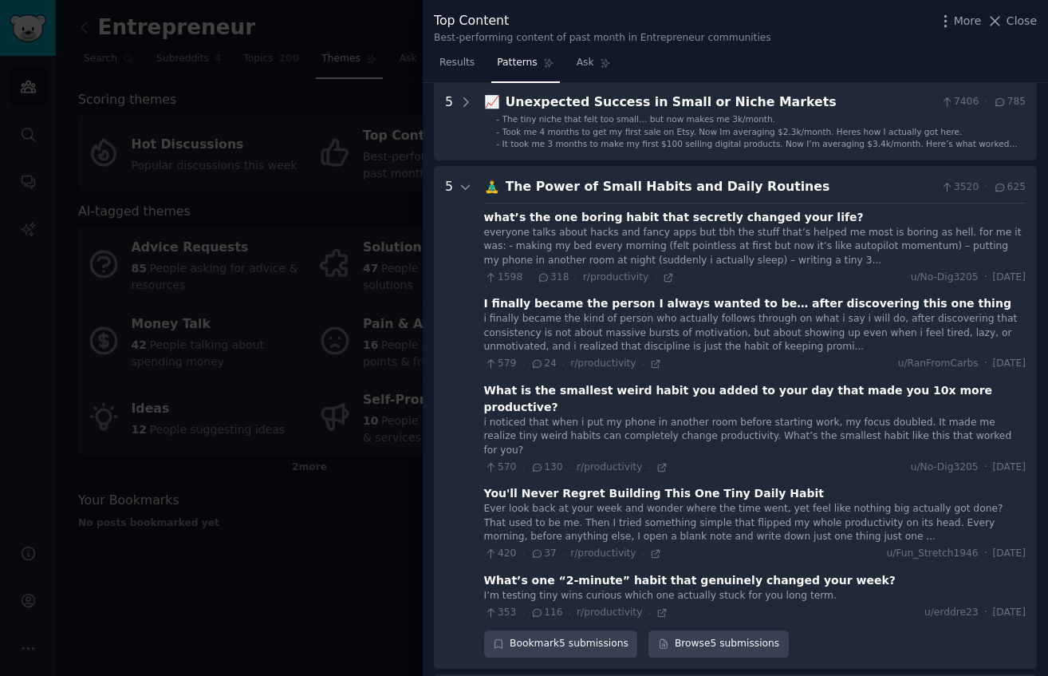
scroll to position [37, 0]
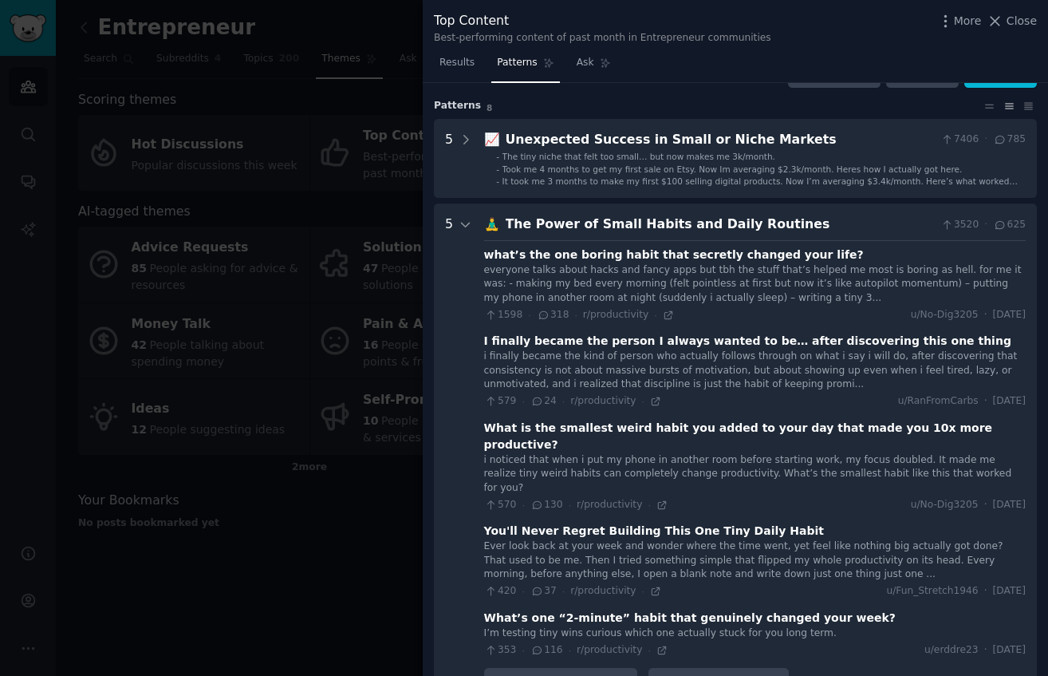
click at [650, 225] on div "The Power of Small Habits and Daily Routines" at bounding box center [720, 225] width 429 height 20
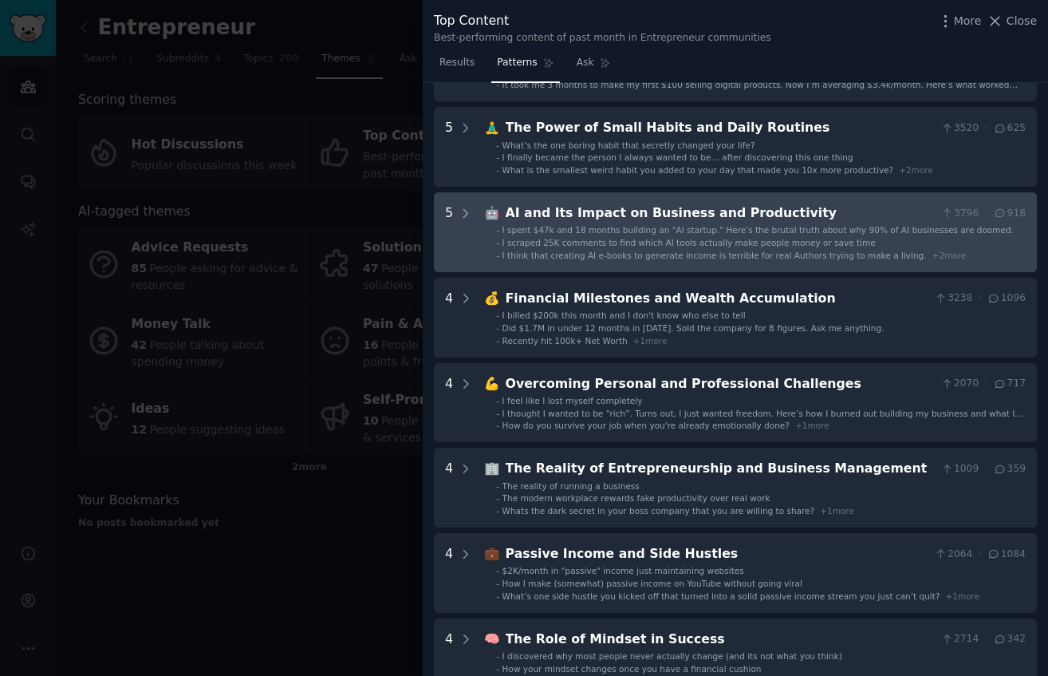
scroll to position [136, 0]
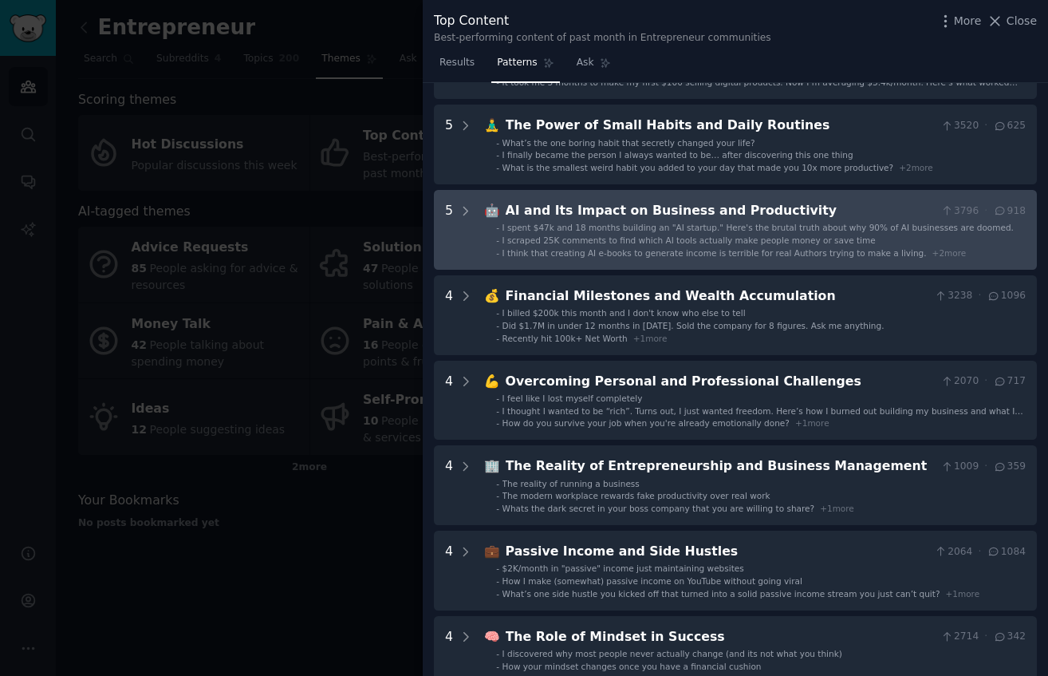
click at [659, 215] on div "AI and Its Impact on Business and Productivity" at bounding box center [720, 211] width 429 height 20
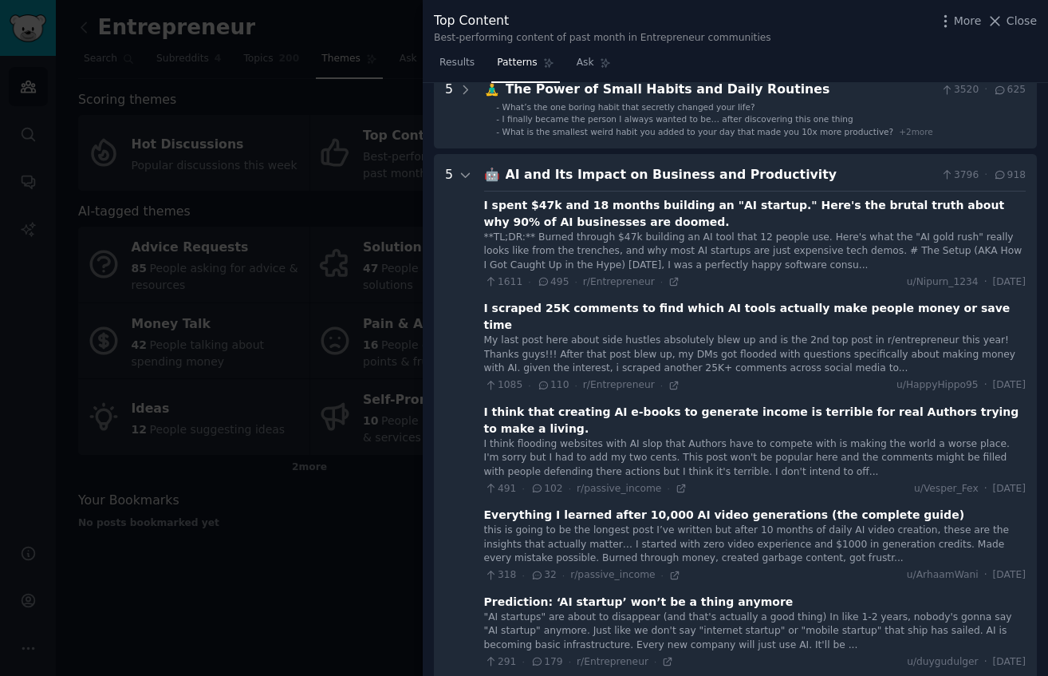
scroll to position [123, 0]
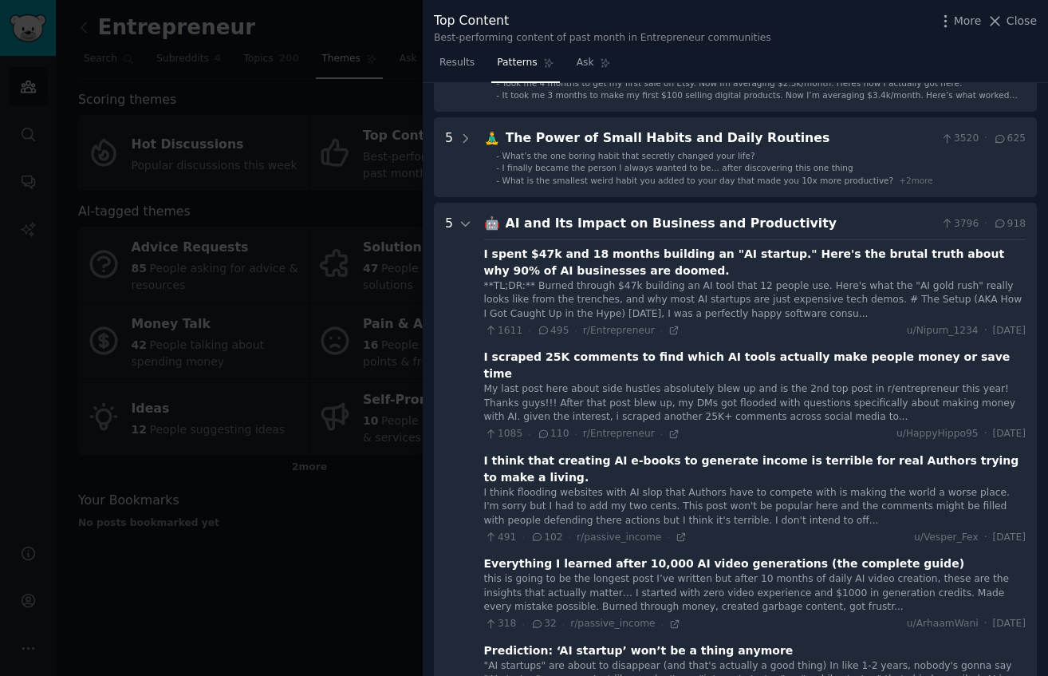
click at [652, 225] on div "AI and Its Impact on Business and Productivity" at bounding box center [720, 224] width 429 height 20
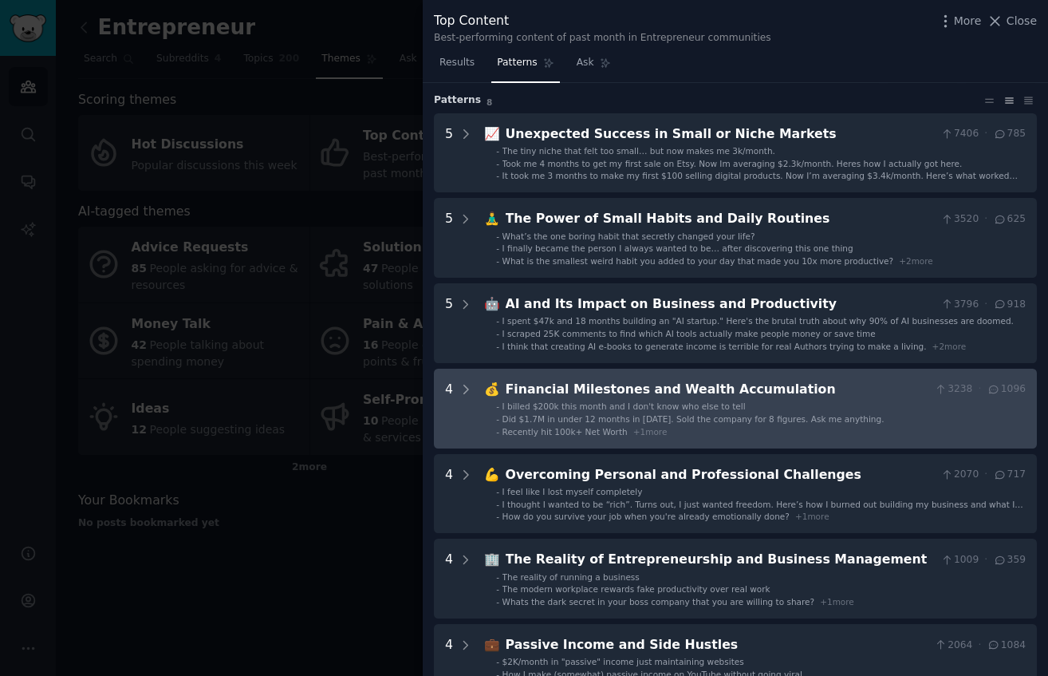
scroll to position [0, 0]
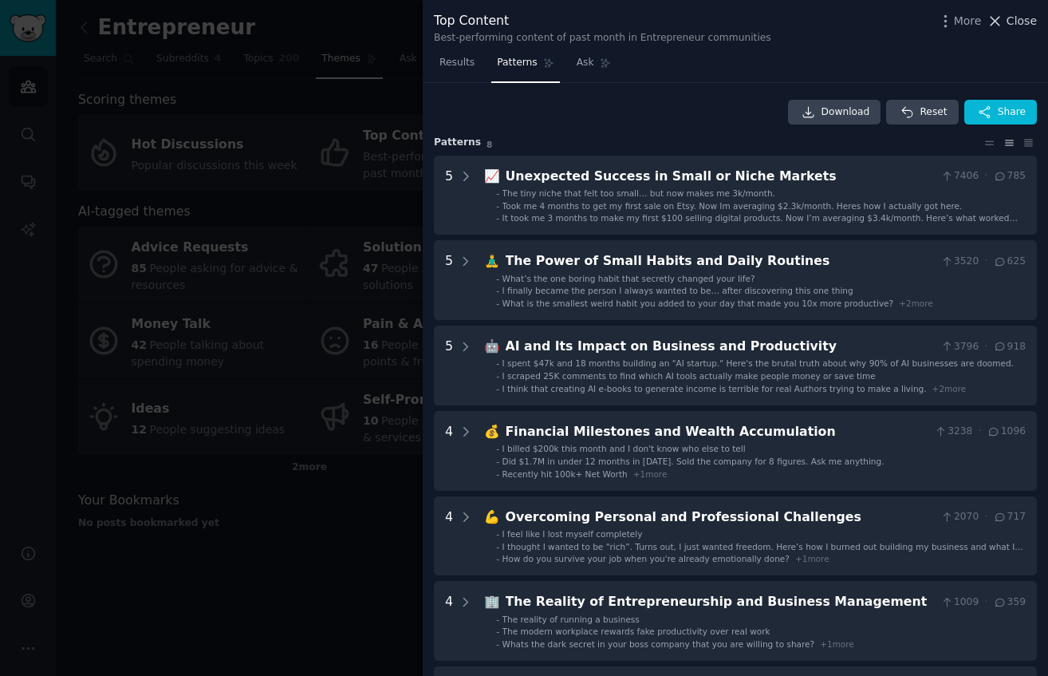
click at [1025, 18] on span "Close" at bounding box center [1022, 21] width 30 height 17
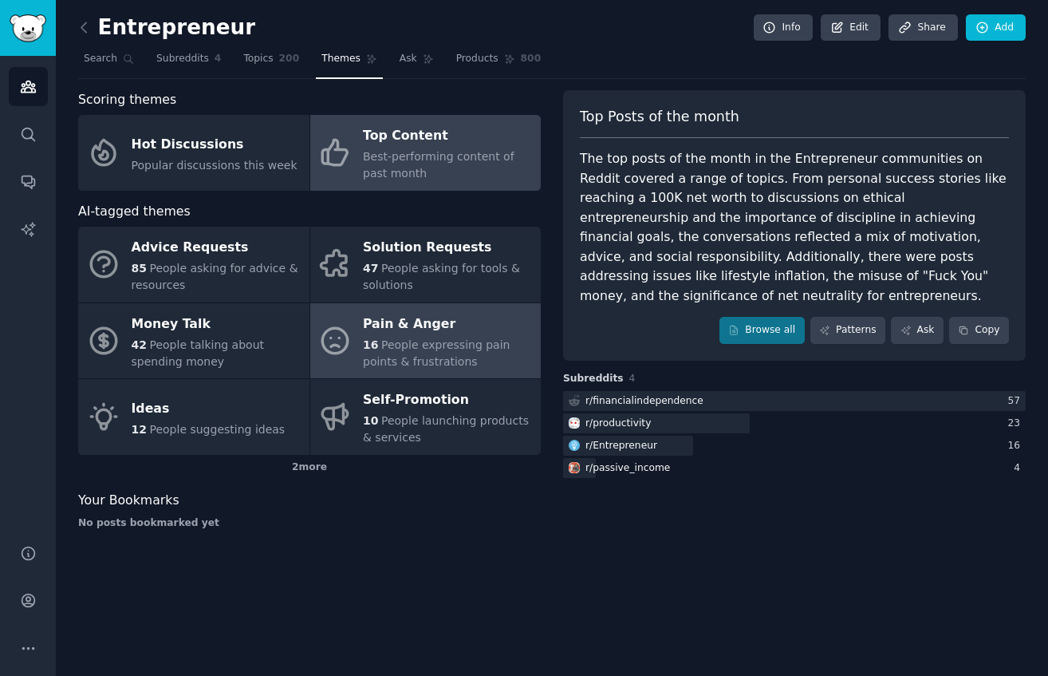
click at [385, 334] on div "Pain & Anger" at bounding box center [448, 324] width 170 height 26
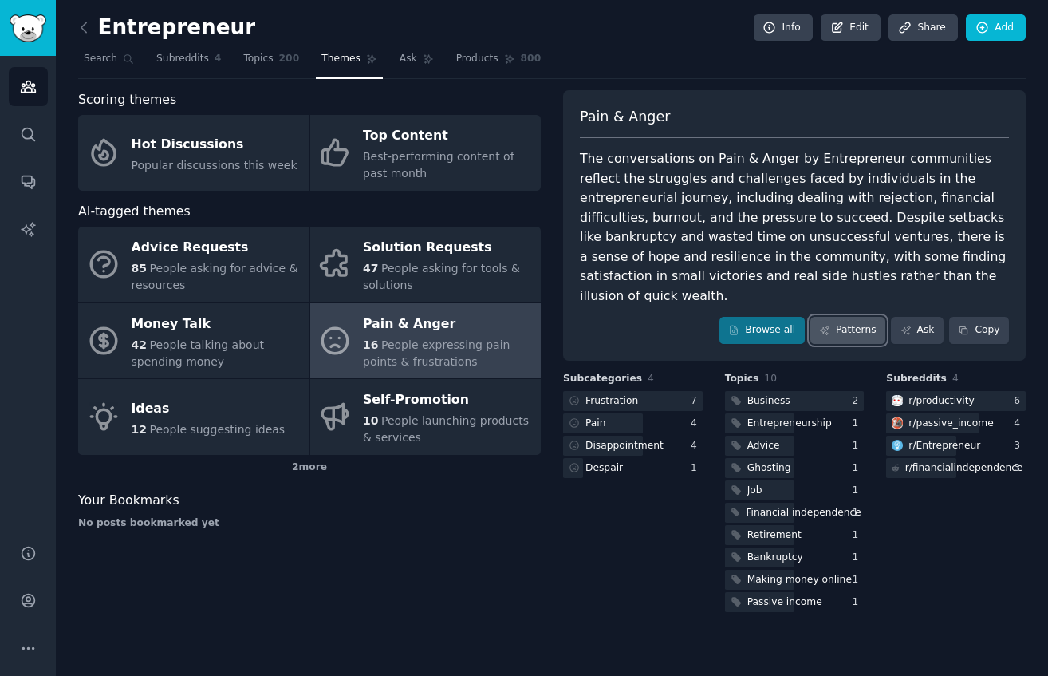
click at [858, 317] on link "Patterns" at bounding box center [848, 330] width 75 height 27
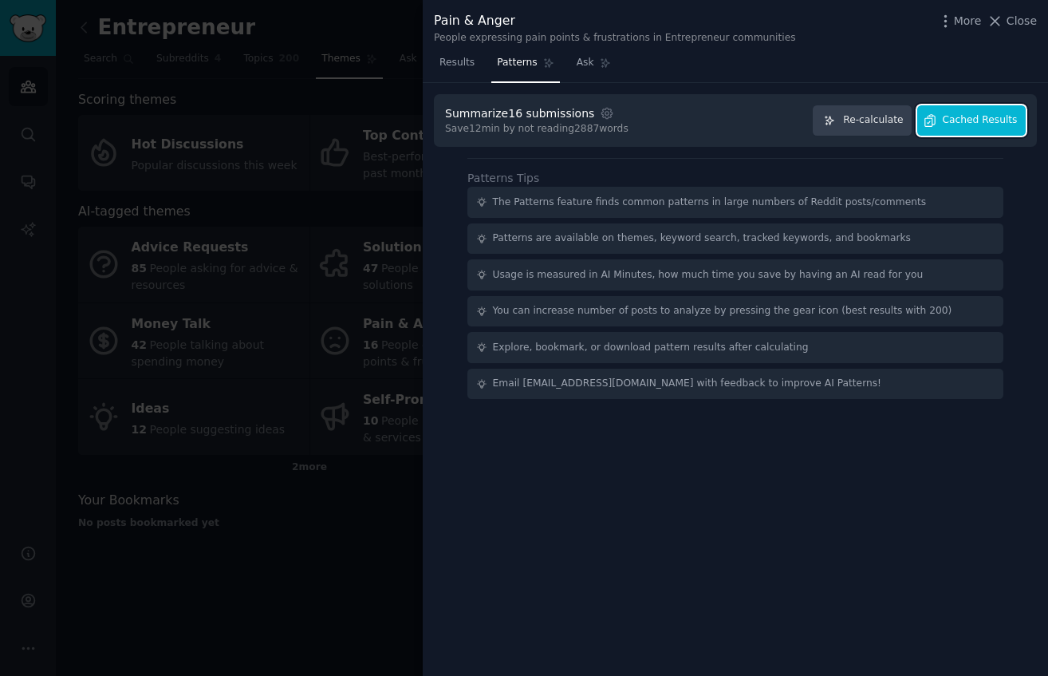
click at [958, 116] on span "Cached Results" at bounding box center [980, 120] width 75 height 14
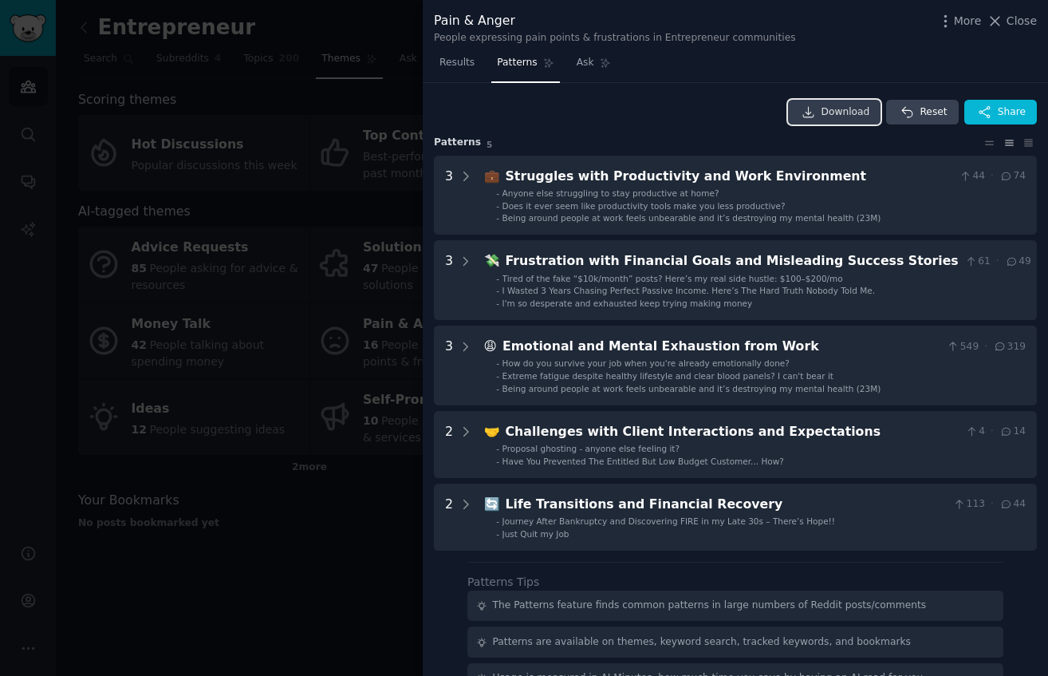
click at [831, 123] on link "Download" at bounding box center [834, 113] width 93 height 26
click at [324, 238] on div at bounding box center [524, 338] width 1048 height 676
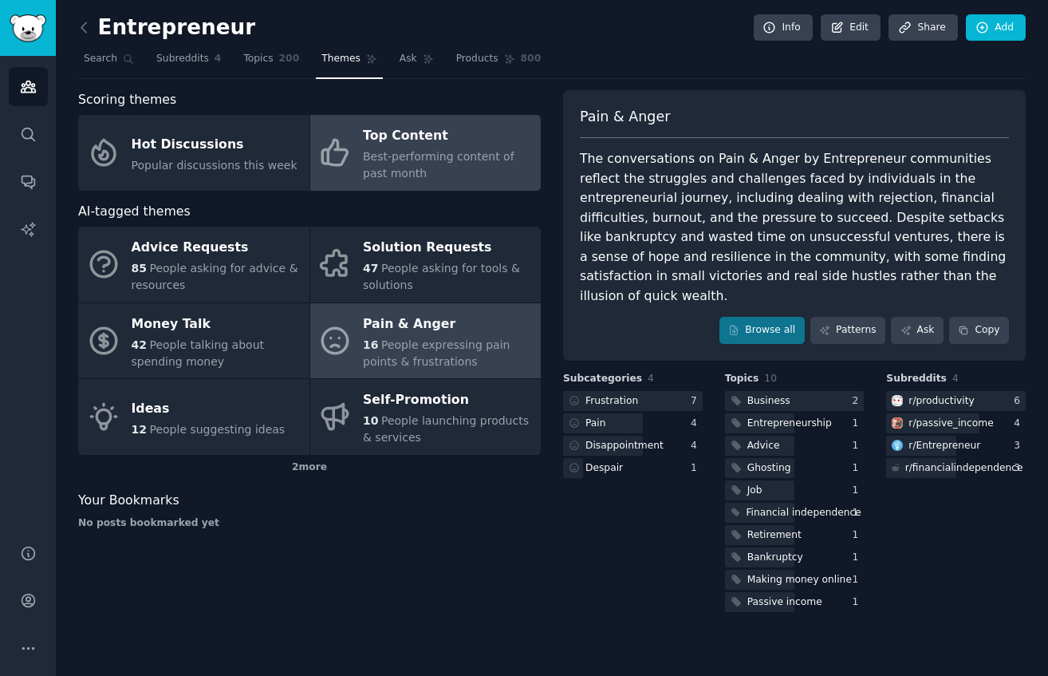
click at [420, 156] on span "Best-performing content of past month" at bounding box center [439, 165] width 152 height 30
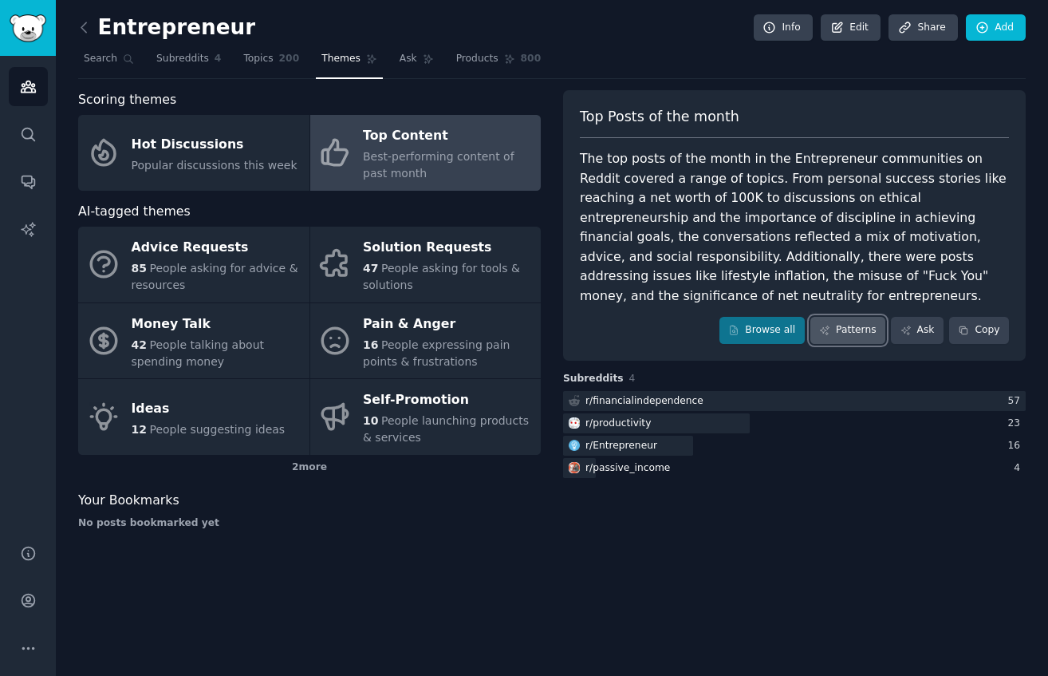
click at [861, 317] on link "Patterns" at bounding box center [848, 330] width 75 height 27
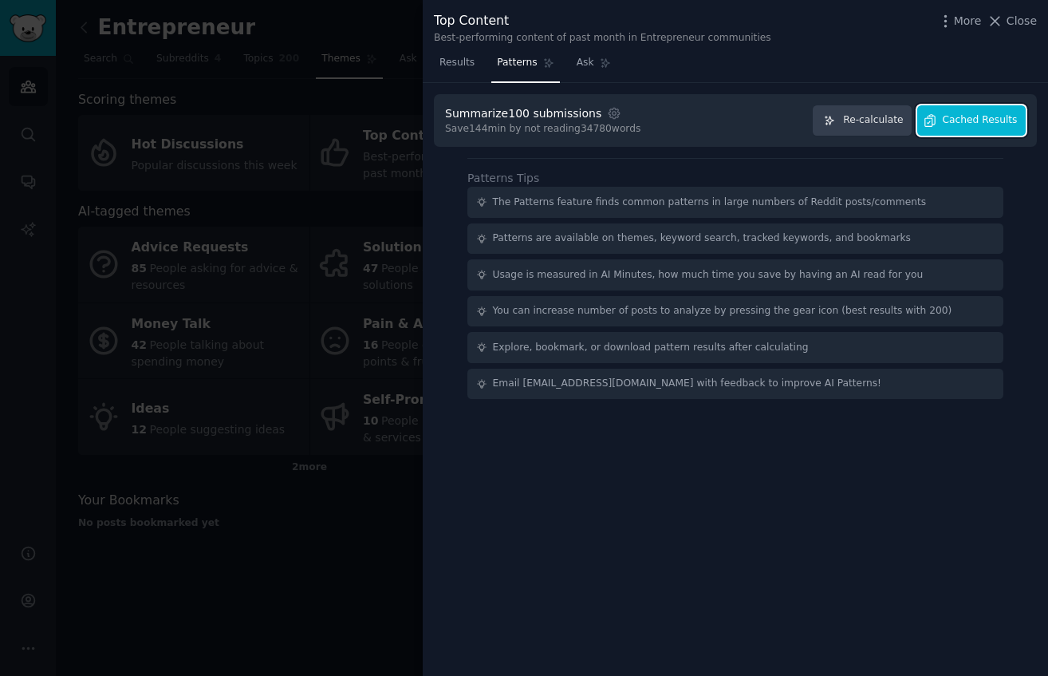
click at [965, 117] on span "Cached Results" at bounding box center [980, 120] width 75 height 14
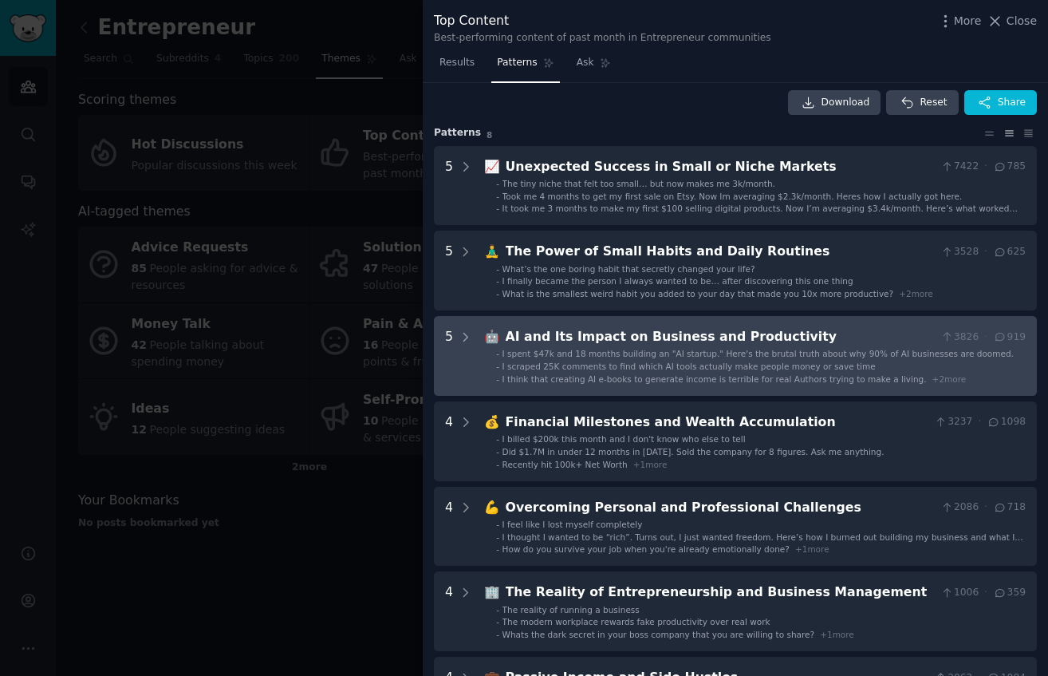
scroll to position [8, 0]
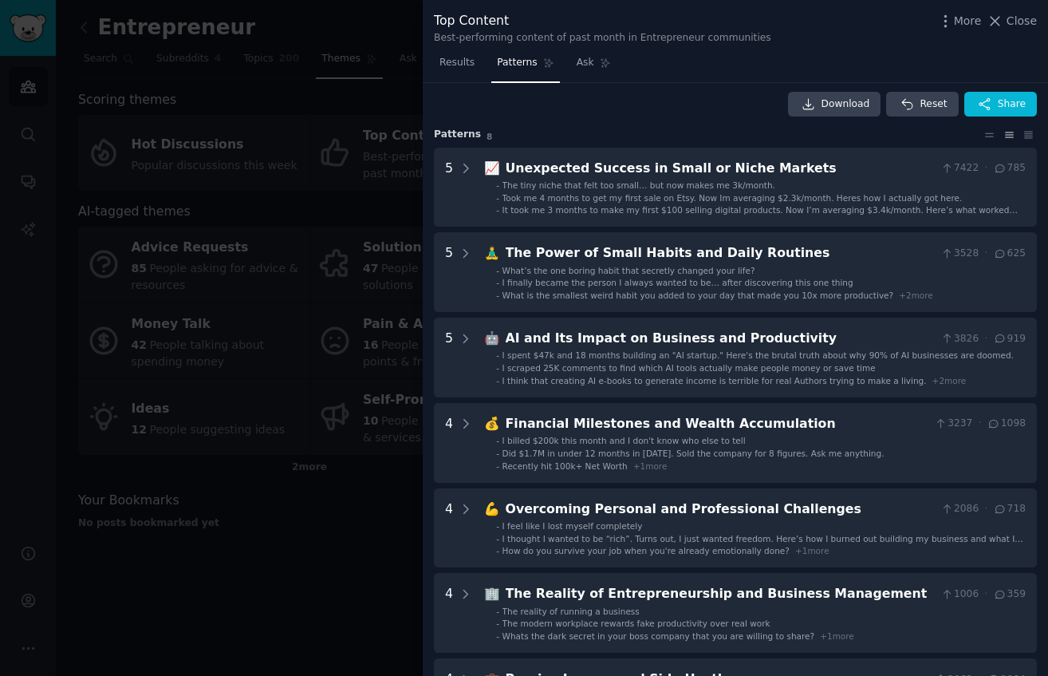
click at [314, 280] on div at bounding box center [524, 338] width 1048 height 676
